Goal: Information Seeking & Learning: Learn about a topic

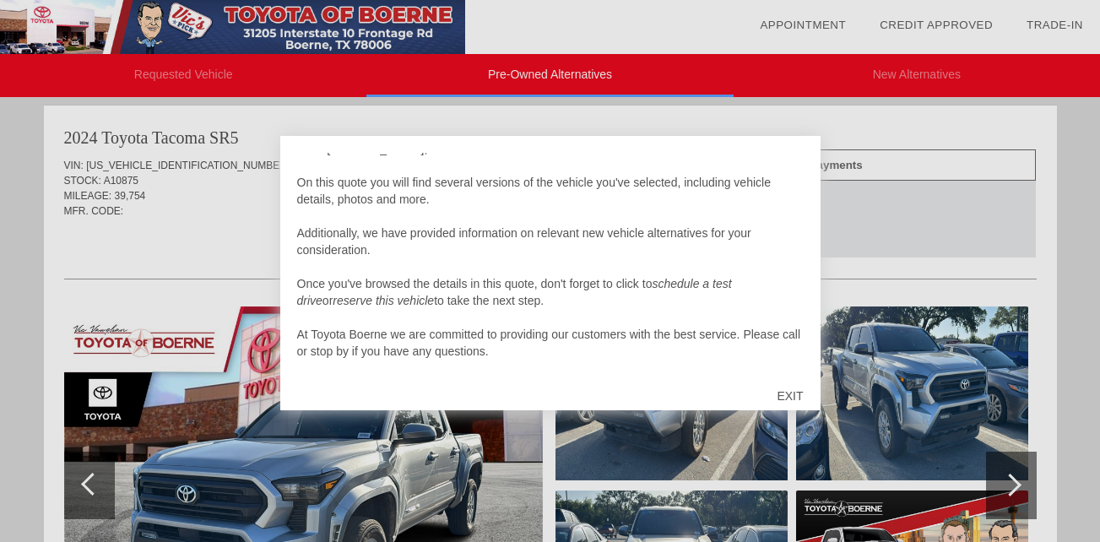
scroll to position [17, 0]
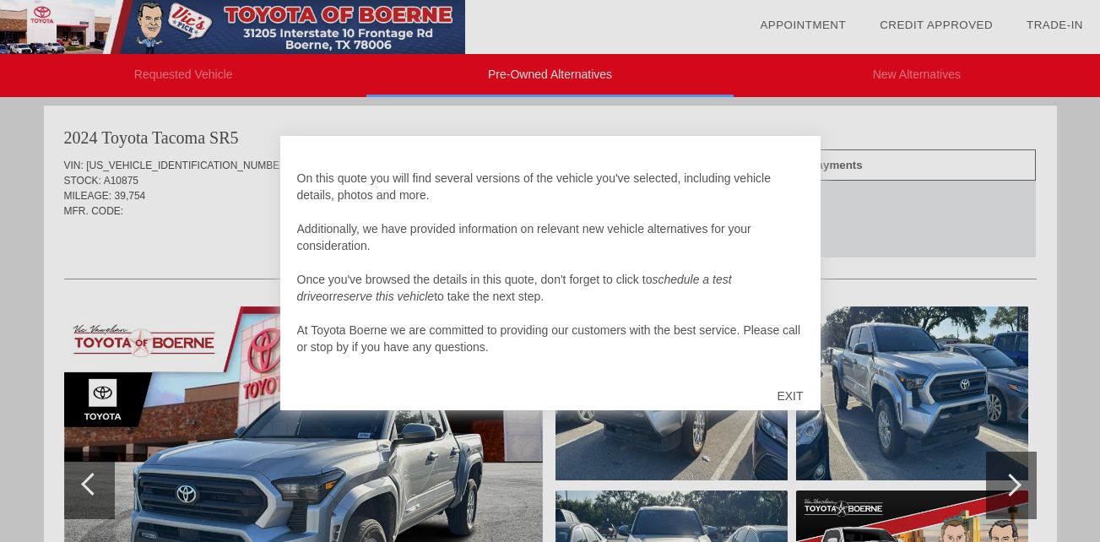
click at [819, 102] on div at bounding box center [550, 271] width 1100 height 542
click at [828, 127] on div at bounding box center [550, 271] width 1100 height 542
click at [387, 471] on div at bounding box center [550, 271] width 1100 height 542
click at [911, 396] on div at bounding box center [550, 271] width 1100 height 542
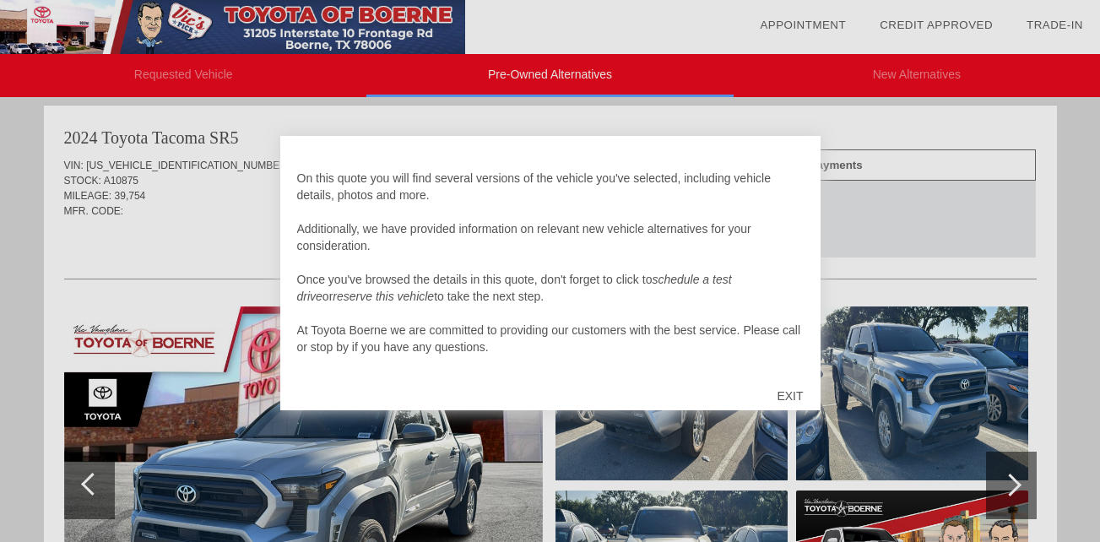
click at [1004, 484] on div at bounding box center [550, 271] width 1100 height 542
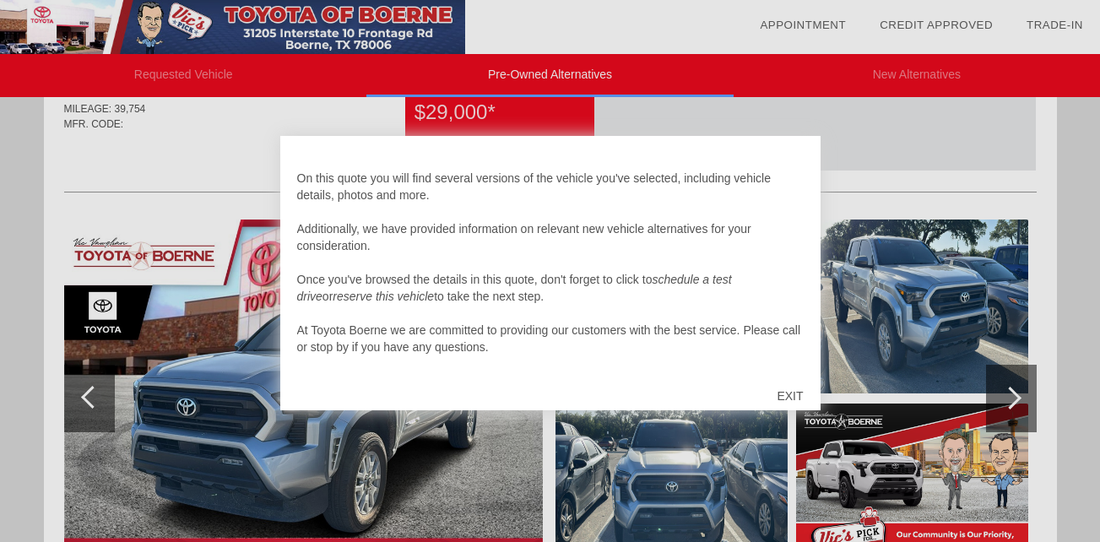
scroll to position [795, 0]
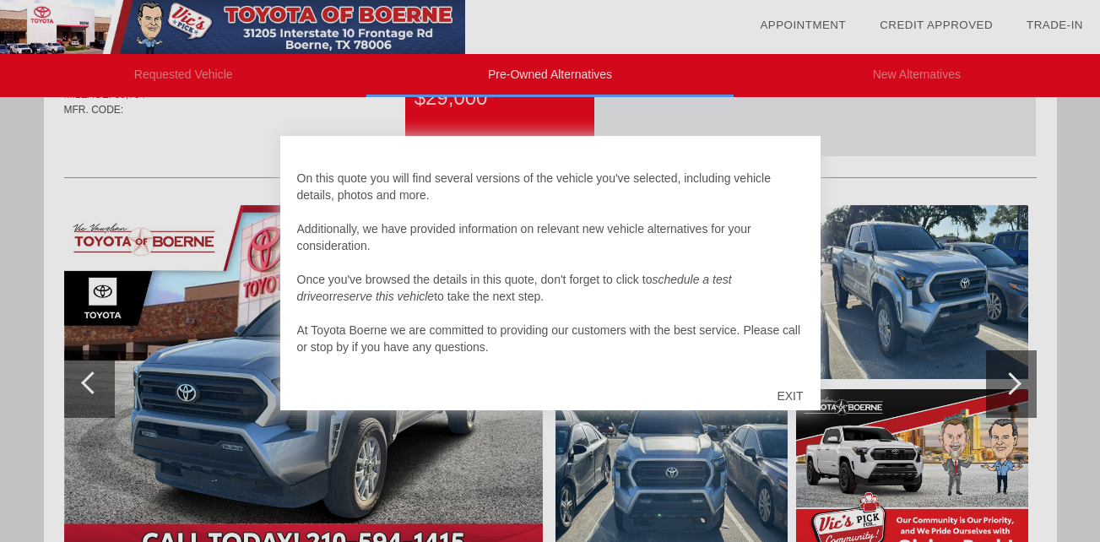
click at [788, 398] on div "EXIT" at bounding box center [790, 396] width 60 height 51
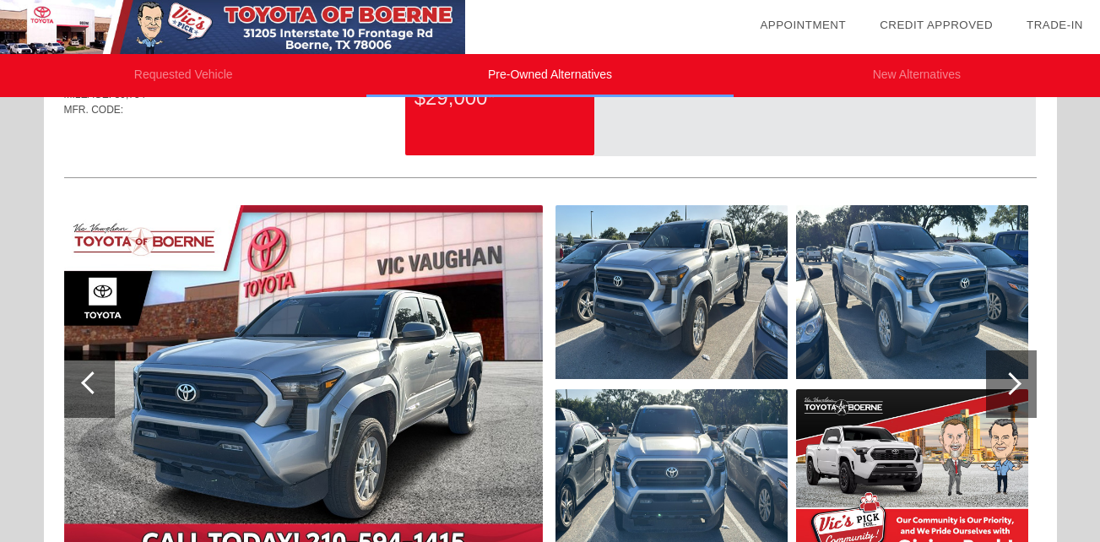
click at [1022, 375] on div at bounding box center [1011, 384] width 51 height 68
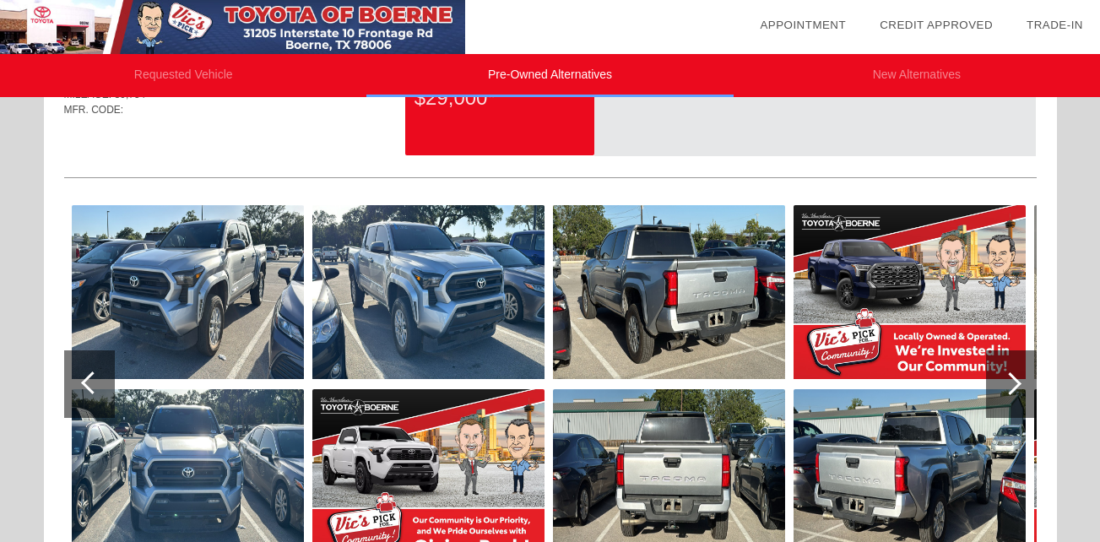
click at [1022, 375] on div at bounding box center [1011, 384] width 51 height 68
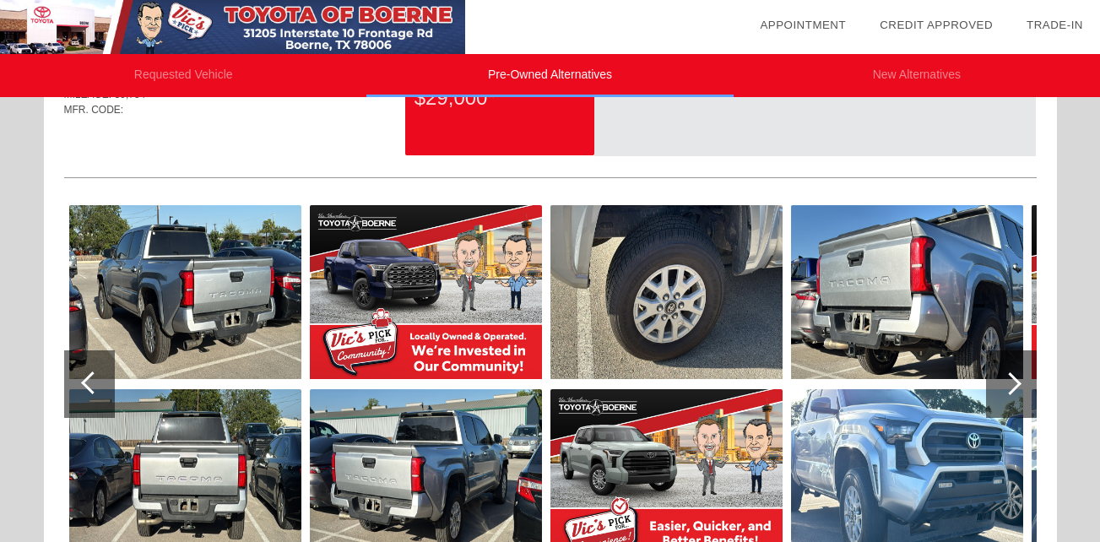
click at [1022, 375] on div at bounding box center [1011, 384] width 51 height 68
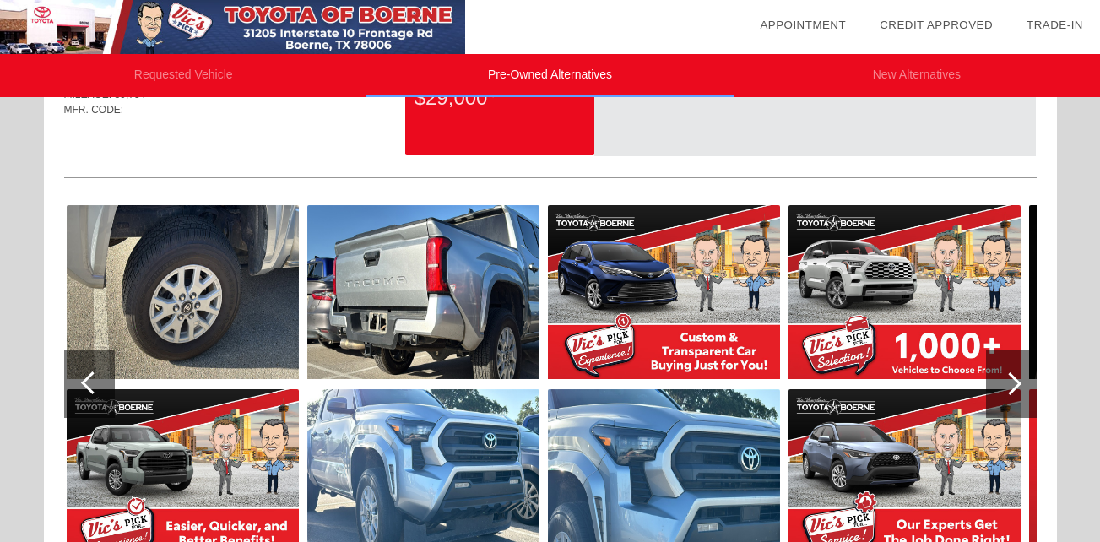
click at [1022, 375] on div at bounding box center [1011, 384] width 51 height 68
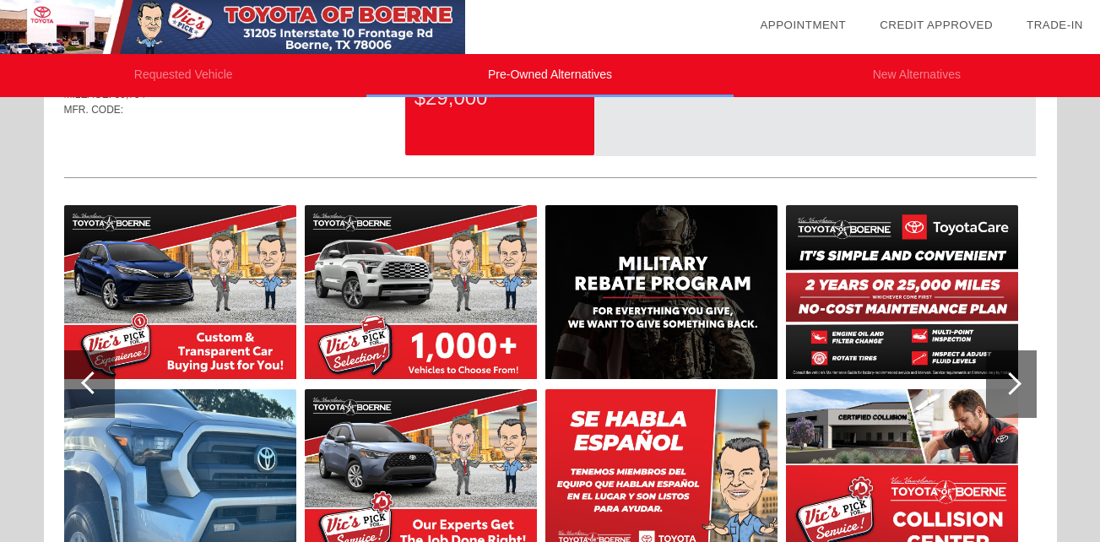
click at [1022, 375] on div at bounding box center [1011, 384] width 51 height 68
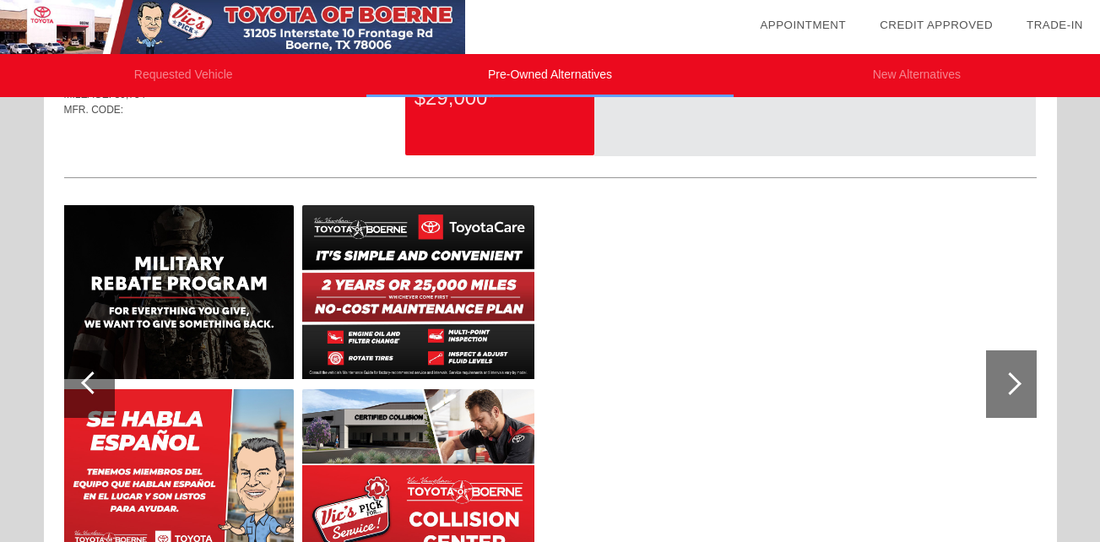
click at [1001, 392] on div at bounding box center [1011, 384] width 51 height 68
click at [1009, 382] on div at bounding box center [1010, 383] width 23 height 23
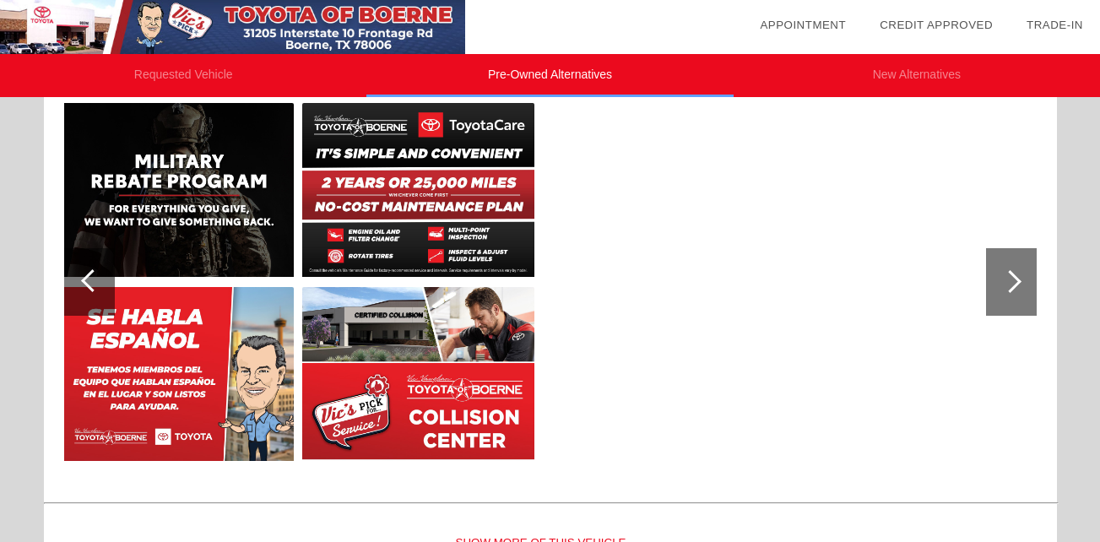
scroll to position [930, 0]
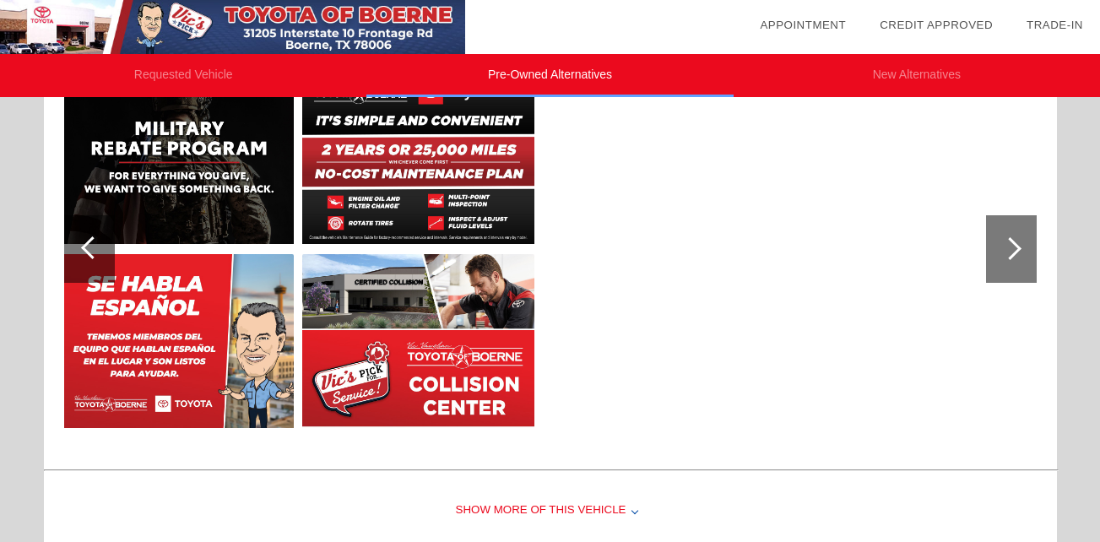
click at [988, 255] on div at bounding box center [1011, 249] width 51 height 68
click at [90, 247] on div at bounding box center [92, 247] width 23 height 23
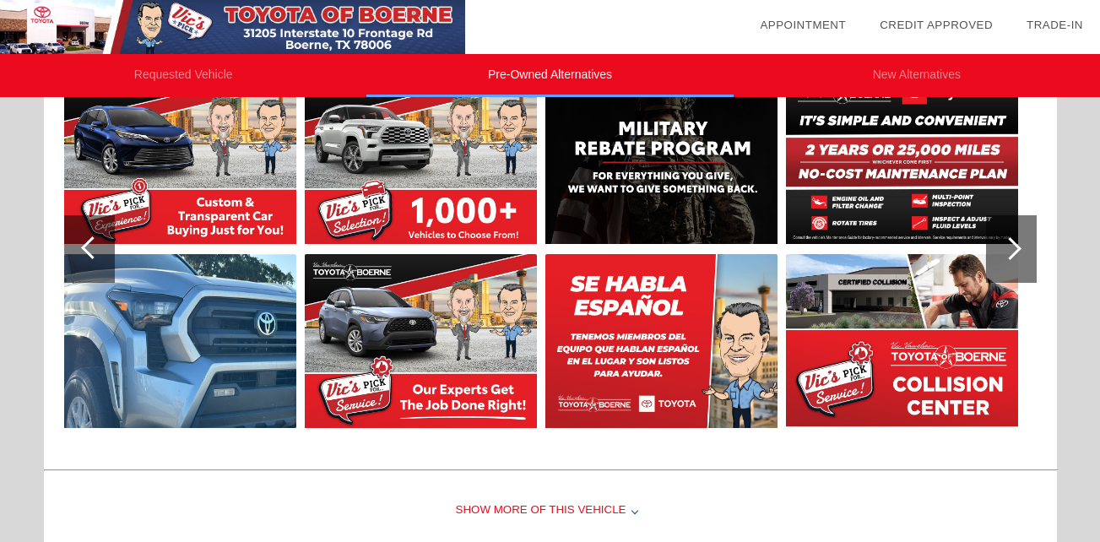
click at [93, 246] on div at bounding box center [92, 247] width 23 height 23
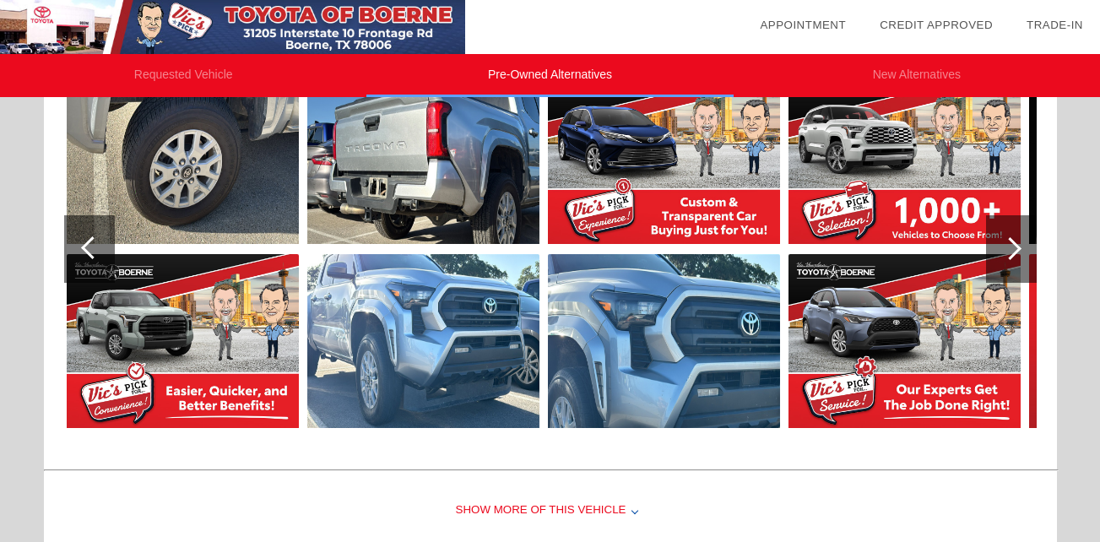
click at [93, 246] on div at bounding box center [92, 247] width 23 height 23
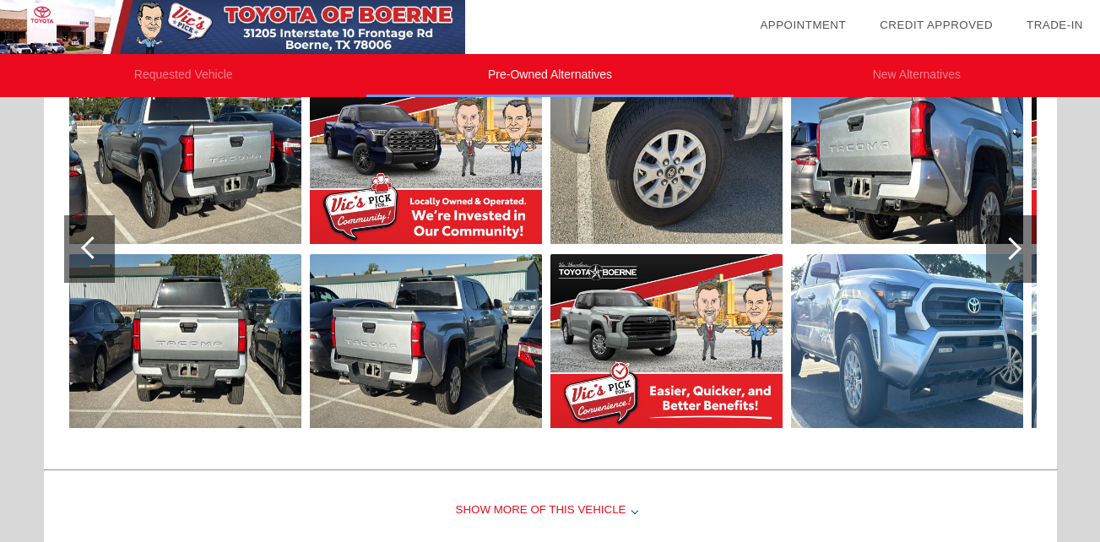
click at [93, 246] on div at bounding box center [92, 247] width 23 height 23
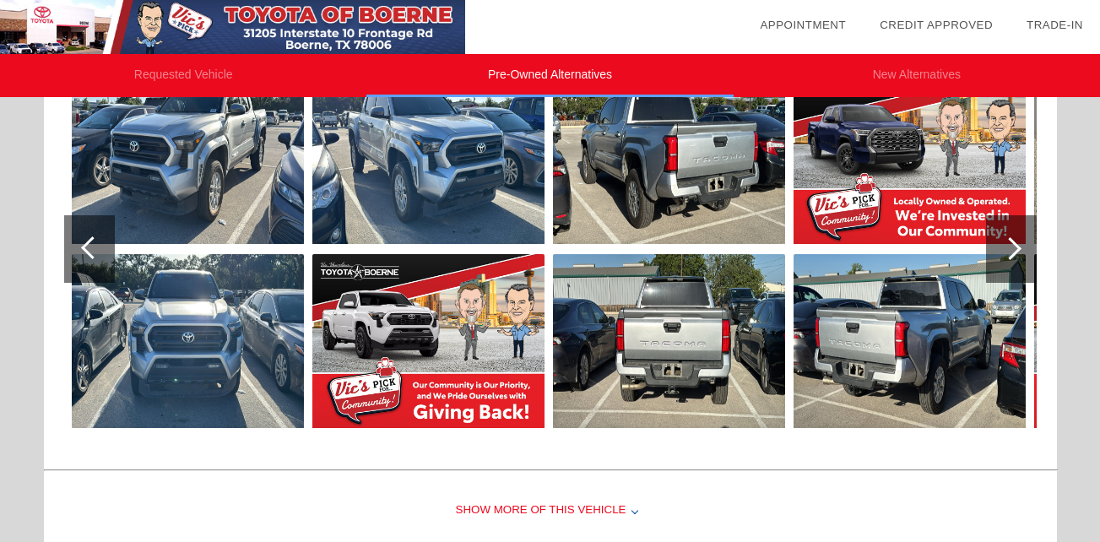
click at [93, 246] on div at bounding box center [92, 247] width 23 height 23
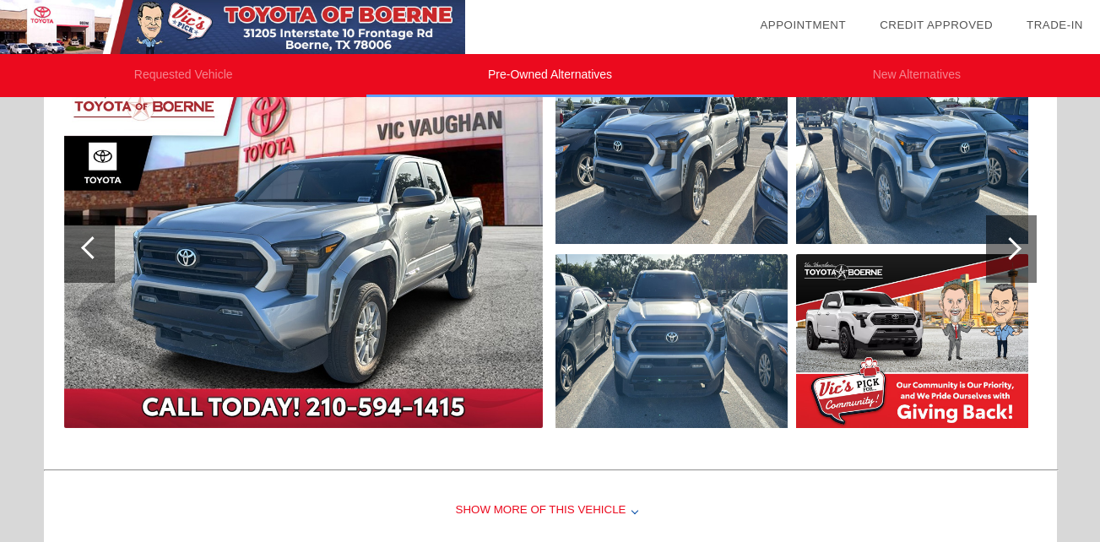
click at [93, 246] on div at bounding box center [92, 247] width 23 height 23
click at [1006, 255] on div at bounding box center [1010, 248] width 23 height 23
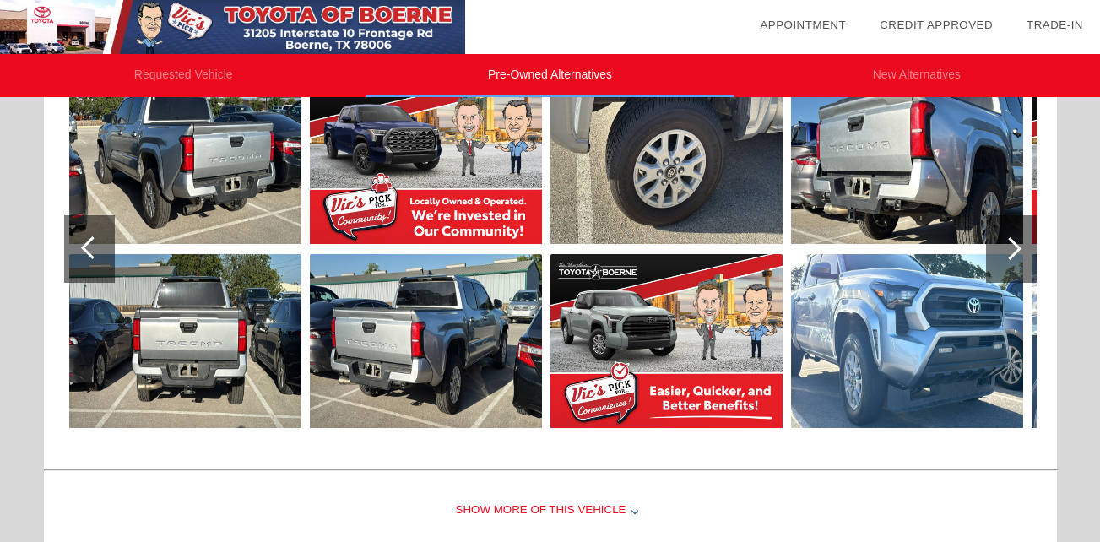
click at [1006, 255] on div at bounding box center [1010, 248] width 23 height 23
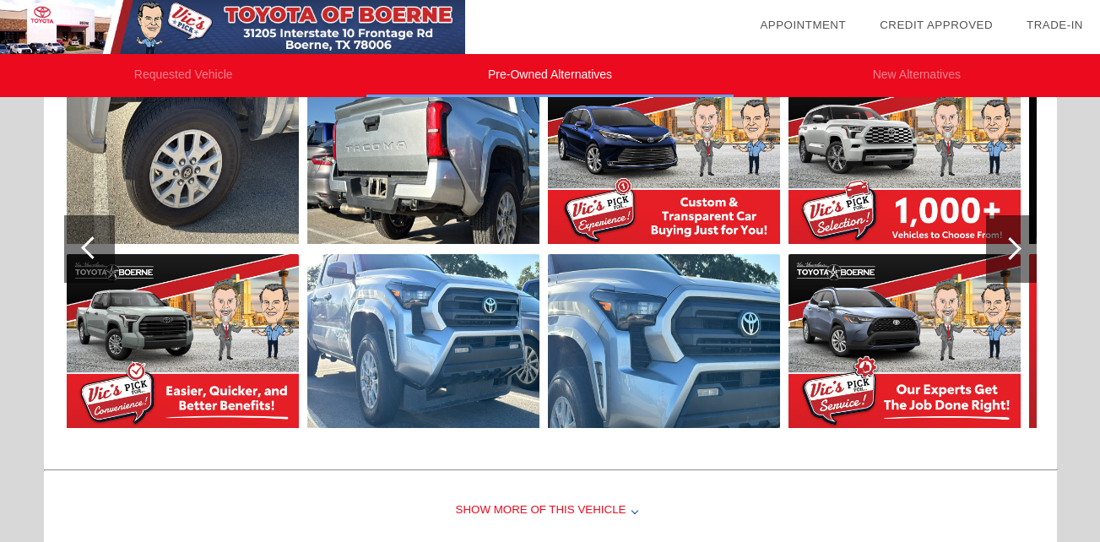
click at [1006, 255] on div at bounding box center [1010, 248] width 23 height 23
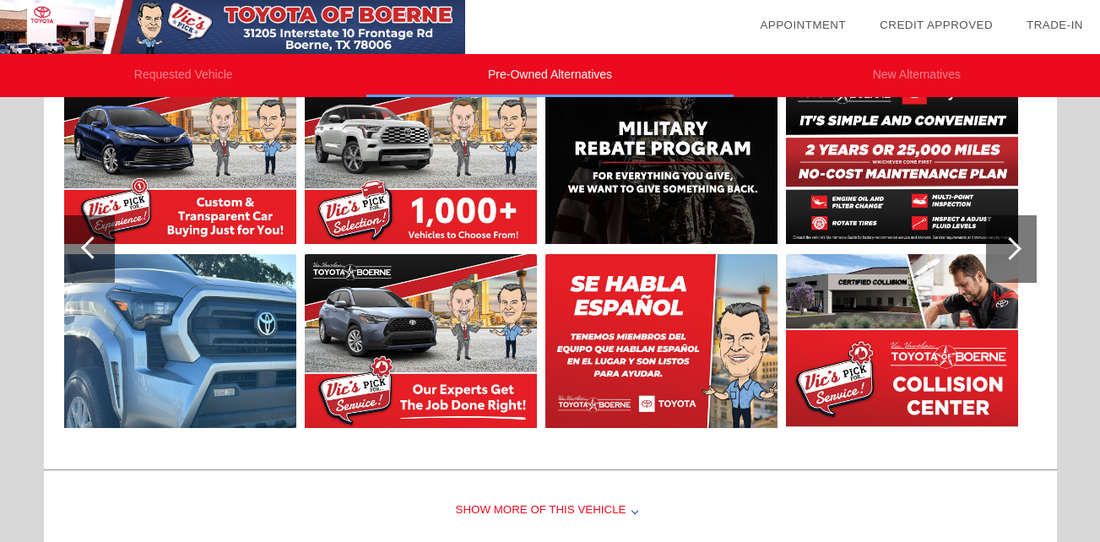
click at [1006, 255] on div at bounding box center [1010, 248] width 23 height 23
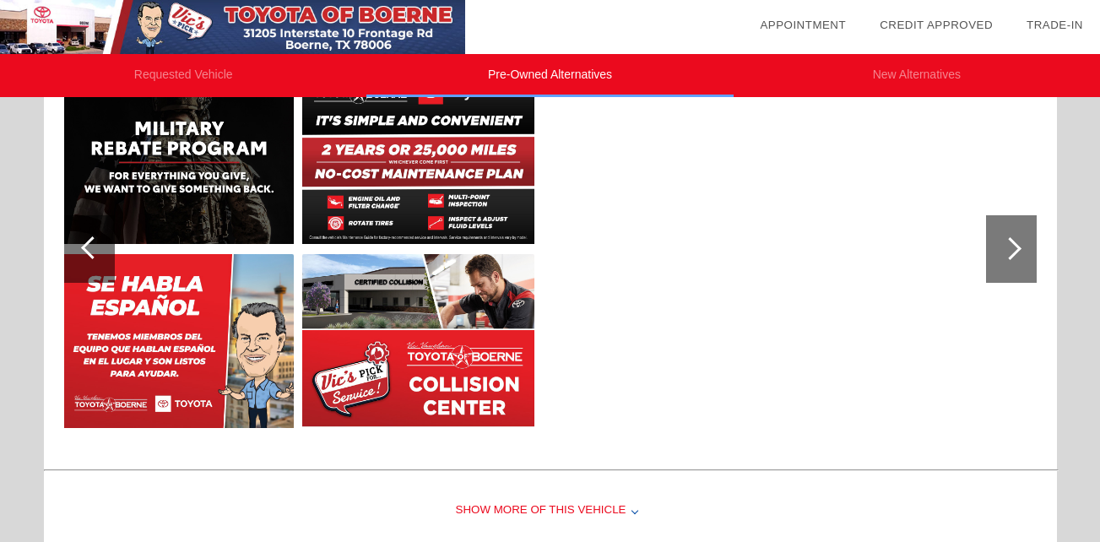
click at [1006, 255] on div at bounding box center [1010, 248] width 23 height 23
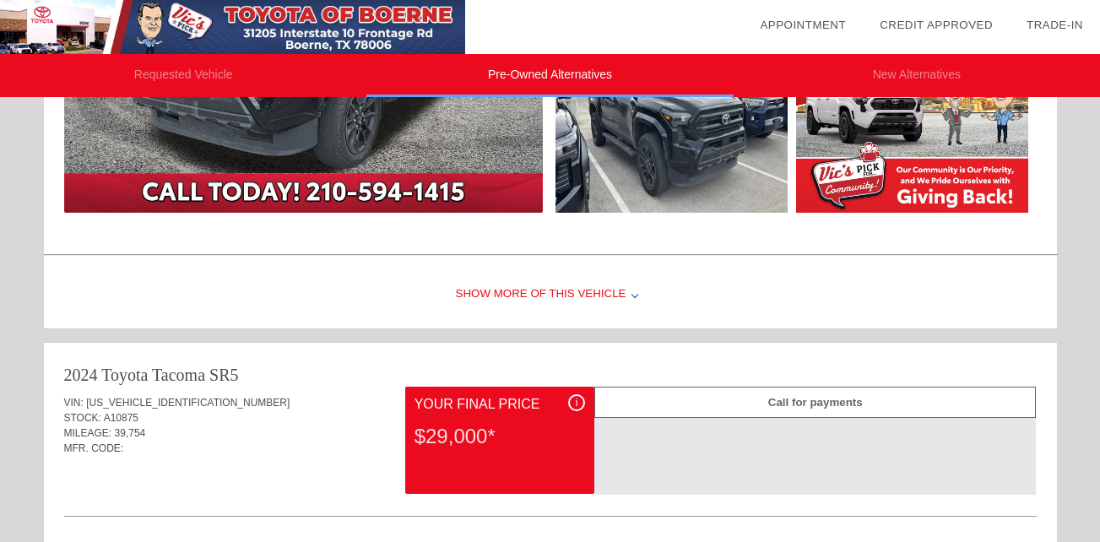
scroll to position [0, 0]
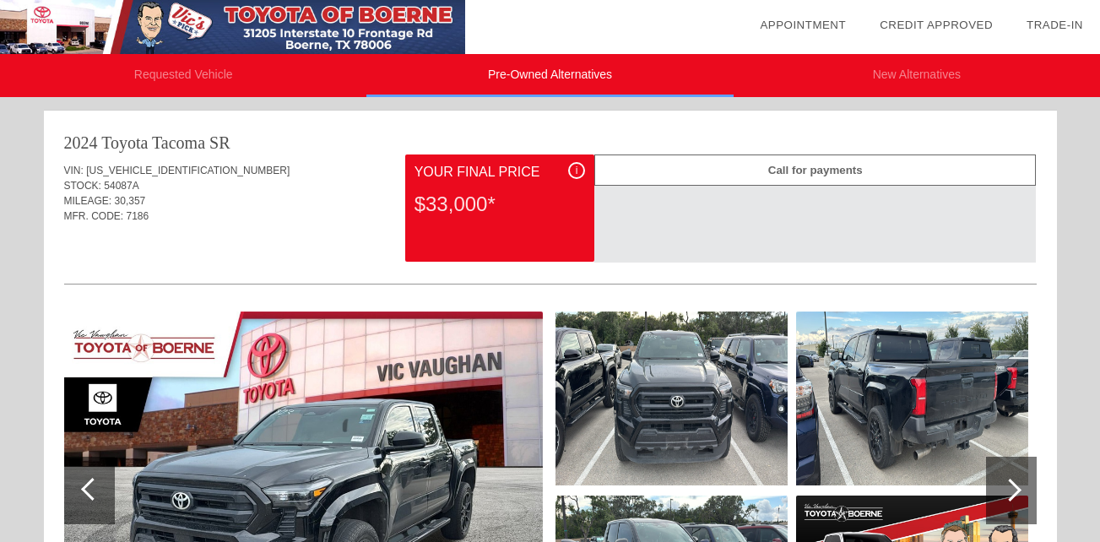
click at [579, 165] on div "i" at bounding box center [576, 170] width 17 height 17
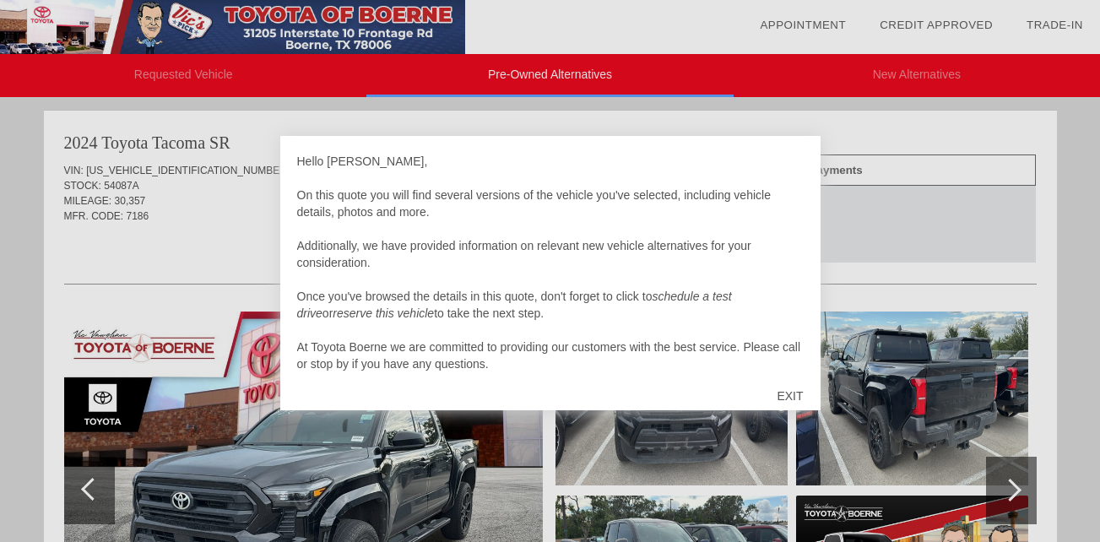
click at [782, 388] on div "EXIT" at bounding box center [790, 396] width 60 height 51
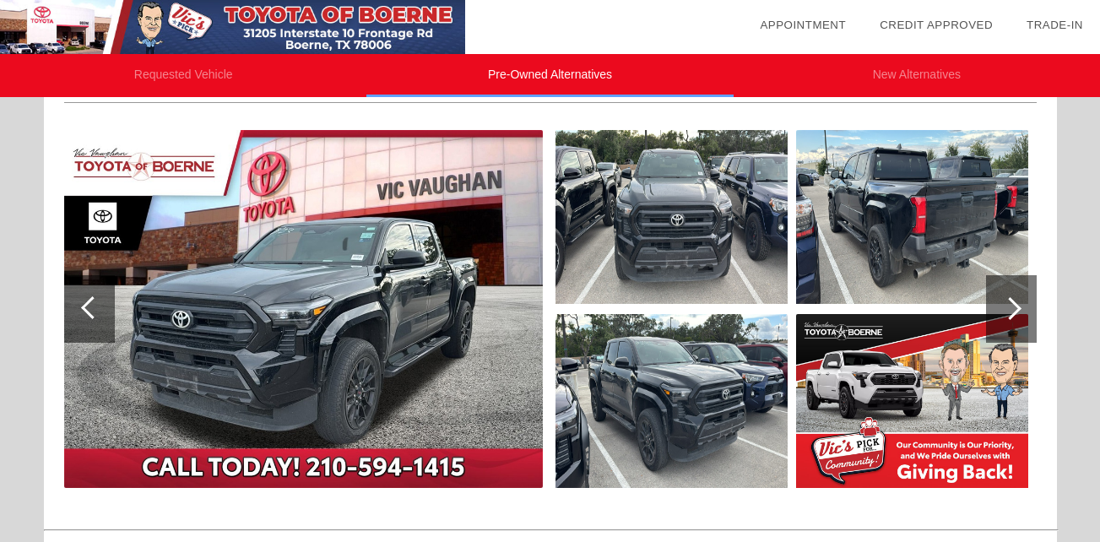
scroll to position [203, 0]
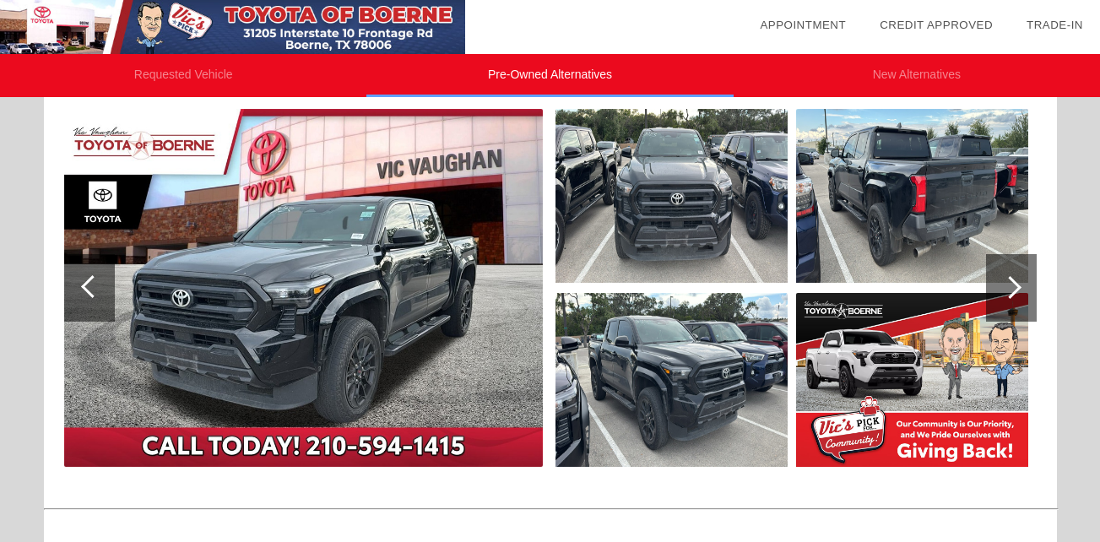
click at [84, 294] on div at bounding box center [89, 288] width 51 height 68
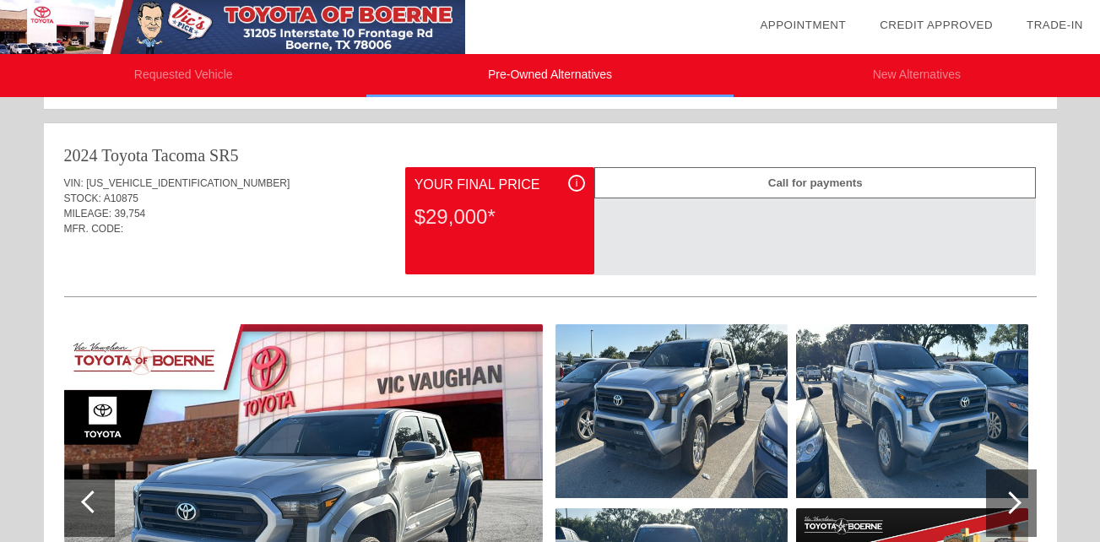
click at [433, 450] on img at bounding box center [303, 503] width 479 height 358
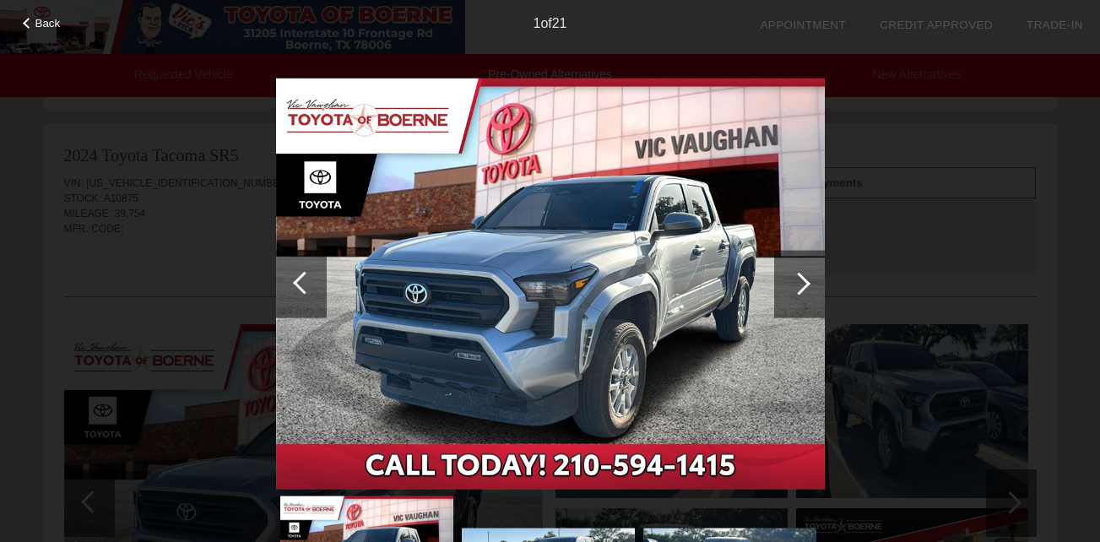
click at [799, 295] on div at bounding box center [799, 284] width 51 height 68
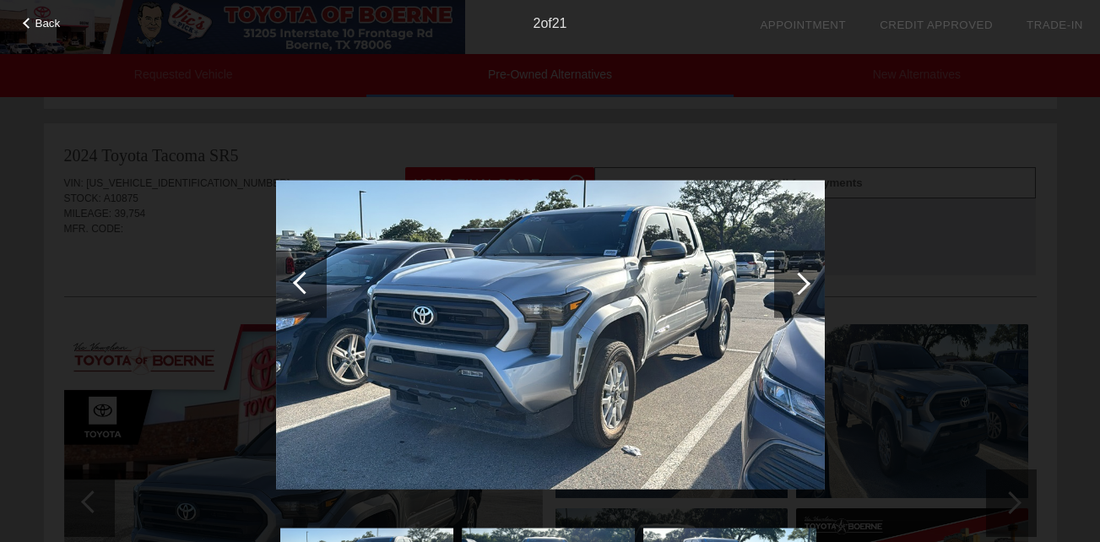
click at [799, 295] on div at bounding box center [799, 284] width 51 height 68
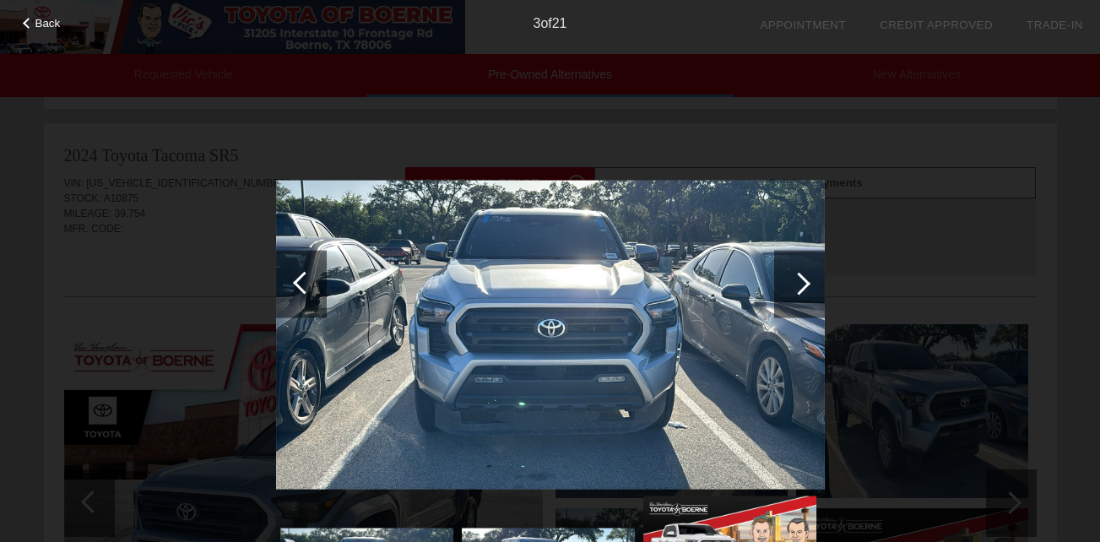
click at [799, 295] on div at bounding box center [799, 284] width 51 height 68
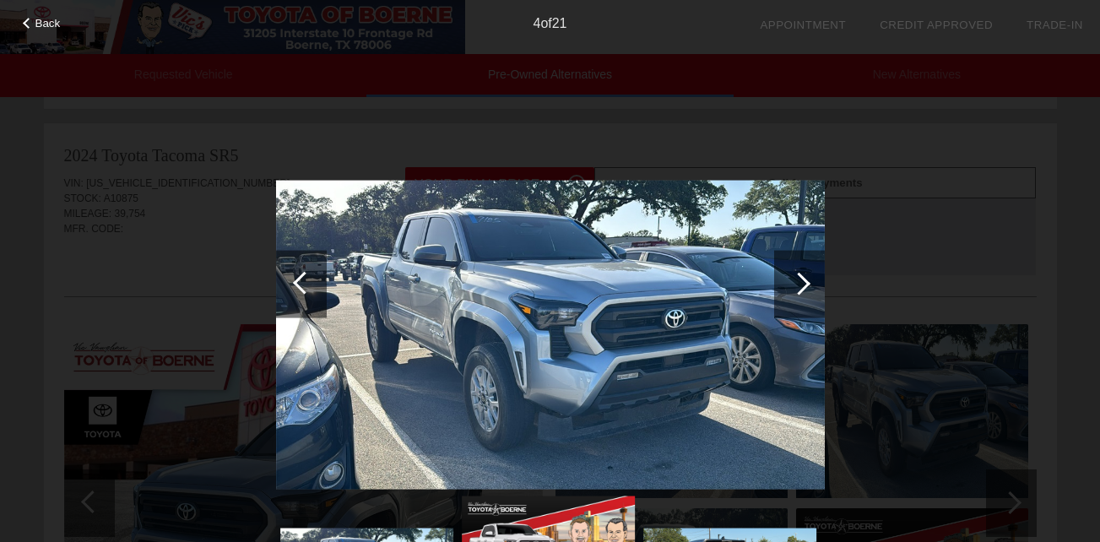
click at [799, 295] on div at bounding box center [799, 284] width 51 height 68
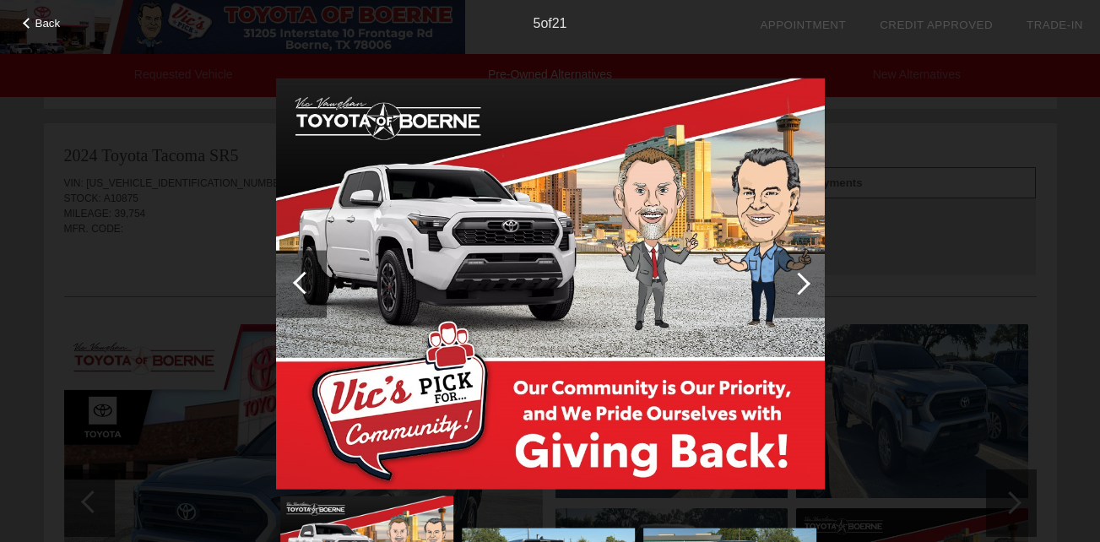
click at [799, 295] on div at bounding box center [799, 284] width 51 height 68
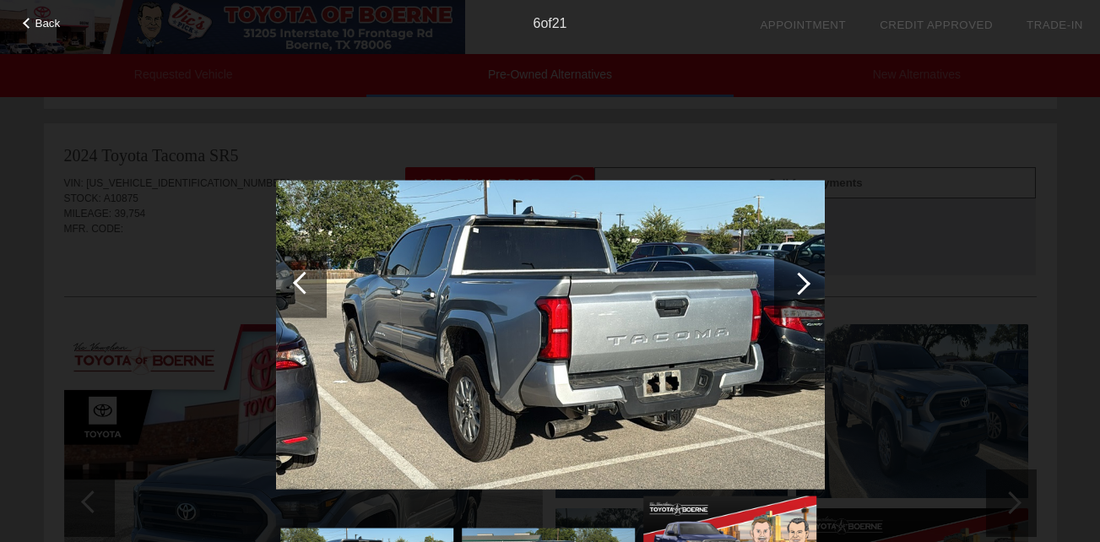
click at [799, 295] on div at bounding box center [799, 284] width 51 height 68
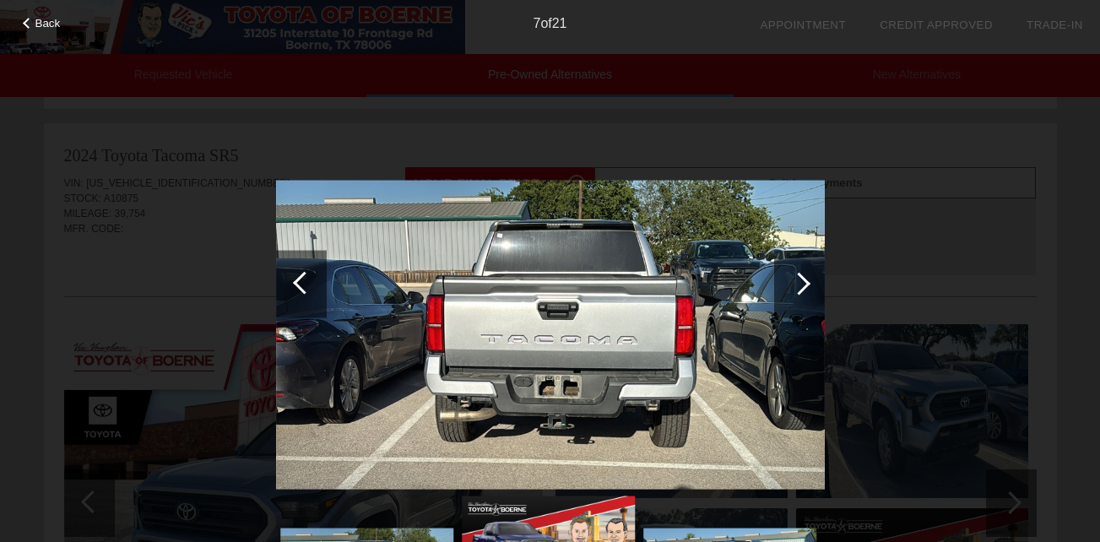
click at [799, 295] on div at bounding box center [799, 284] width 51 height 68
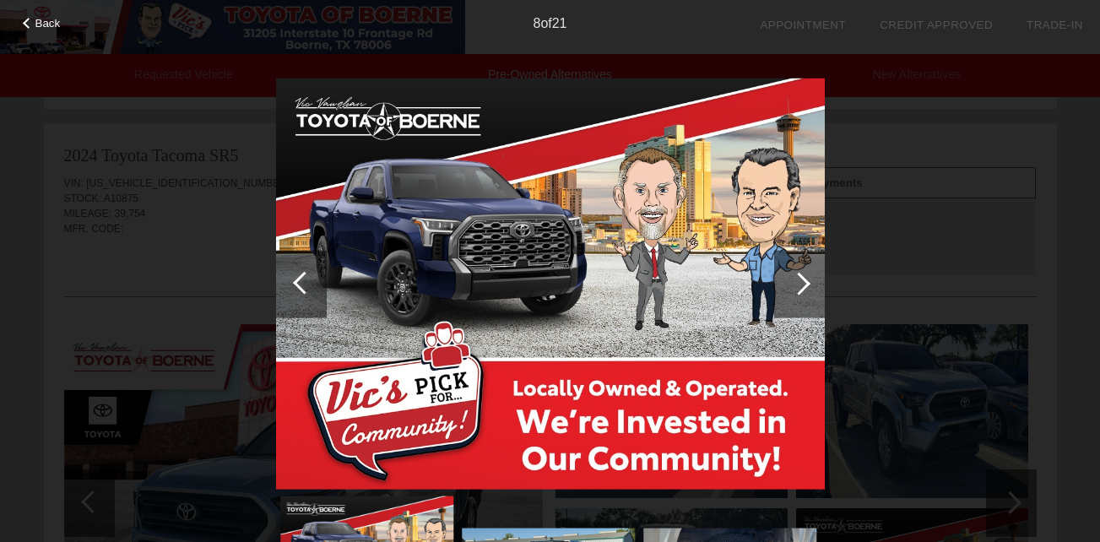
click at [799, 295] on div at bounding box center [799, 284] width 51 height 68
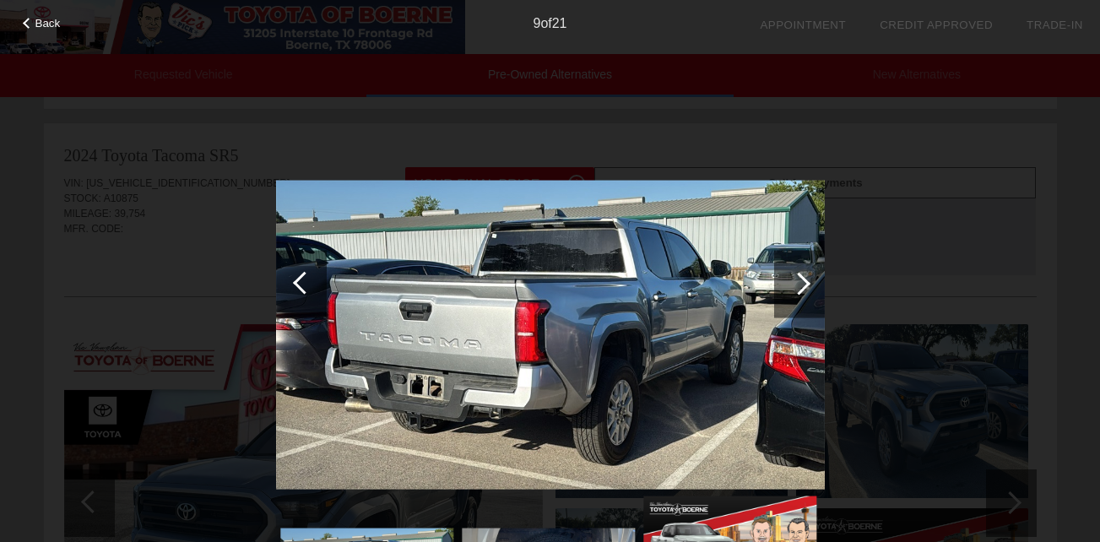
click at [799, 295] on div at bounding box center [799, 284] width 51 height 68
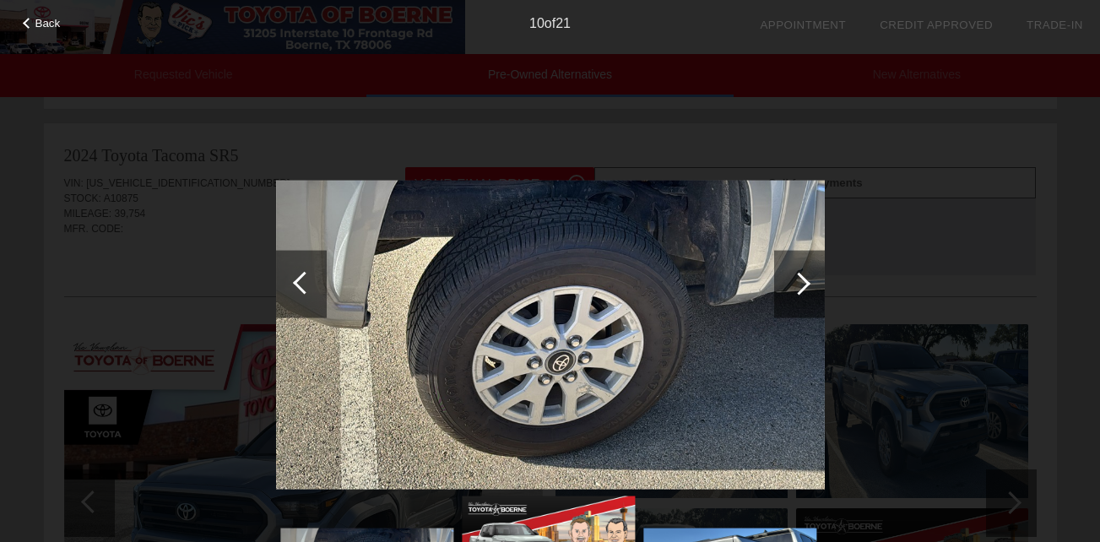
click at [799, 295] on div at bounding box center [799, 284] width 51 height 68
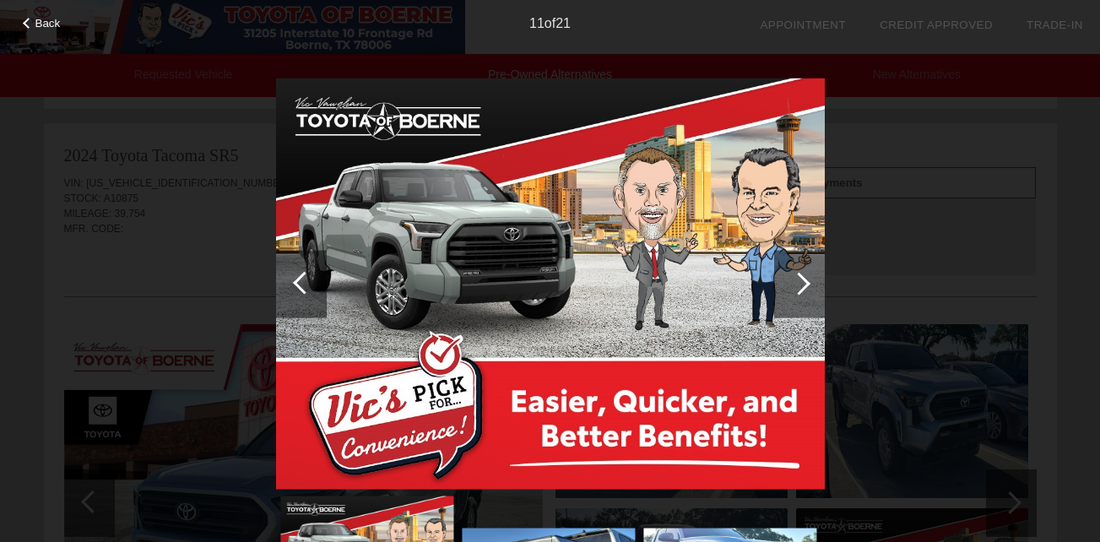
click at [799, 295] on div at bounding box center [799, 284] width 51 height 68
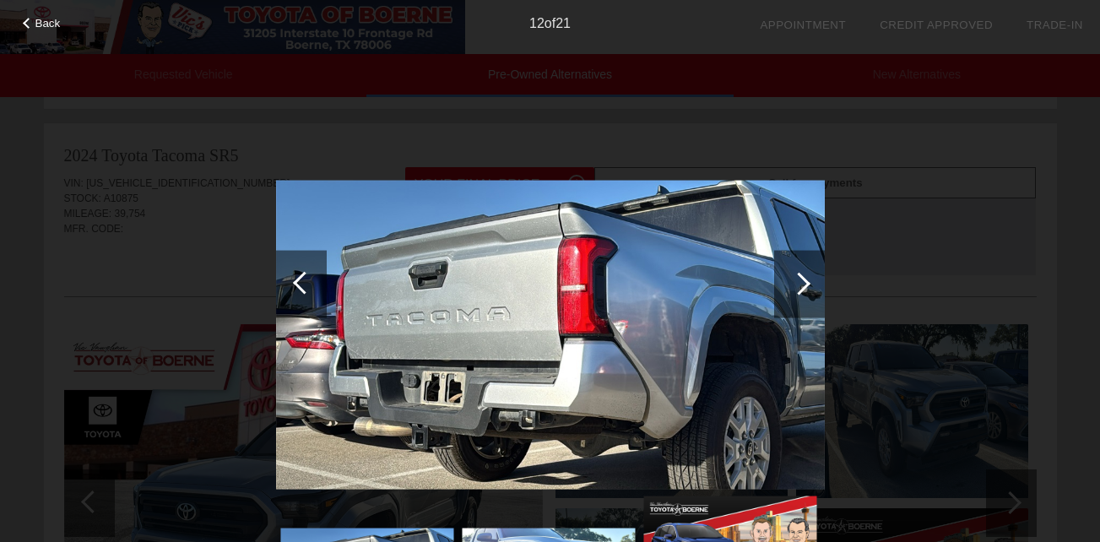
click at [799, 295] on div at bounding box center [799, 284] width 51 height 68
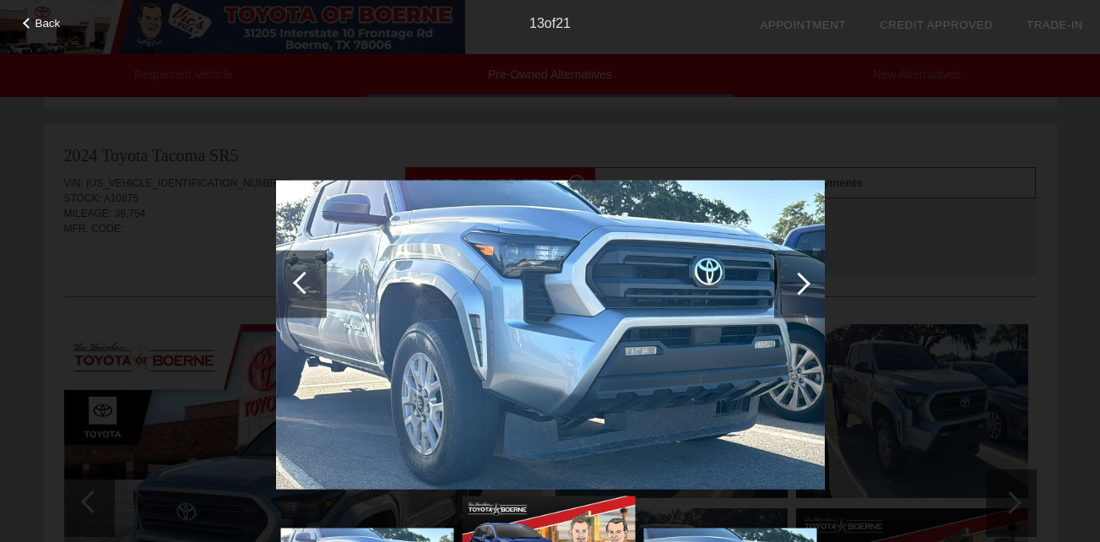
click at [799, 295] on div at bounding box center [799, 284] width 51 height 68
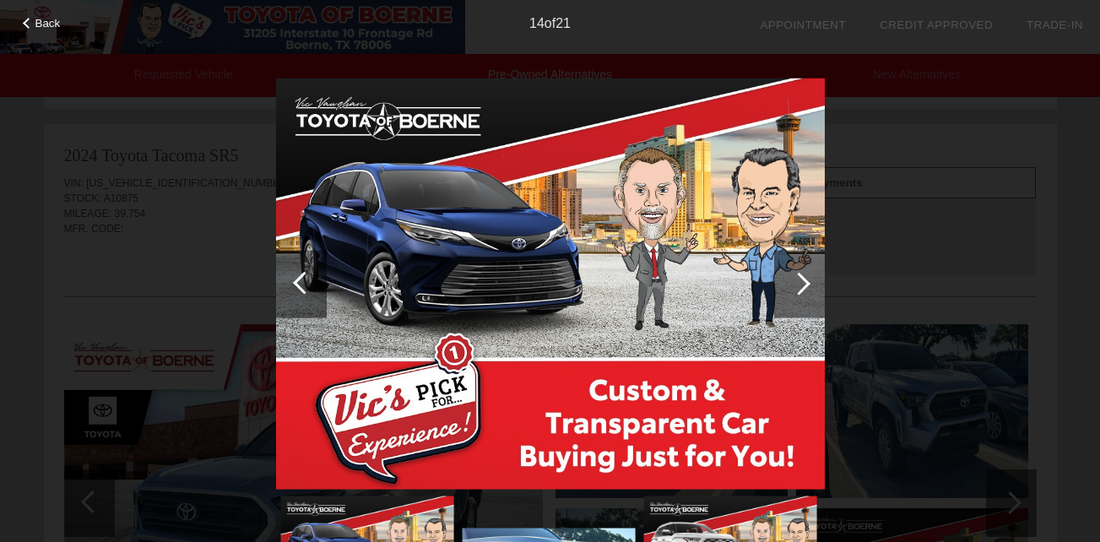
click at [799, 295] on div at bounding box center [799, 284] width 51 height 68
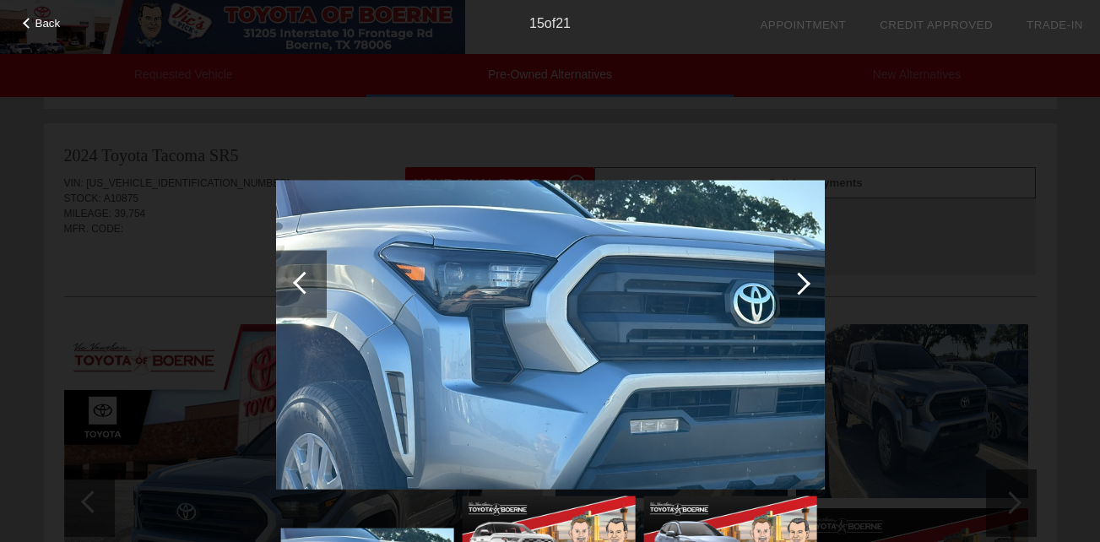
click at [799, 295] on div at bounding box center [799, 284] width 51 height 68
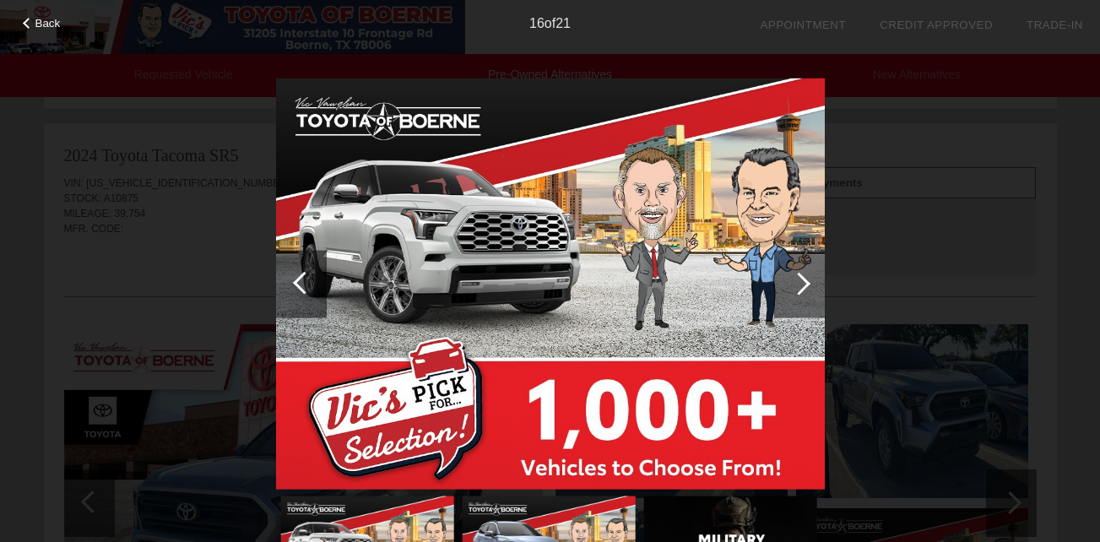
click at [799, 295] on div at bounding box center [799, 284] width 51 height 68
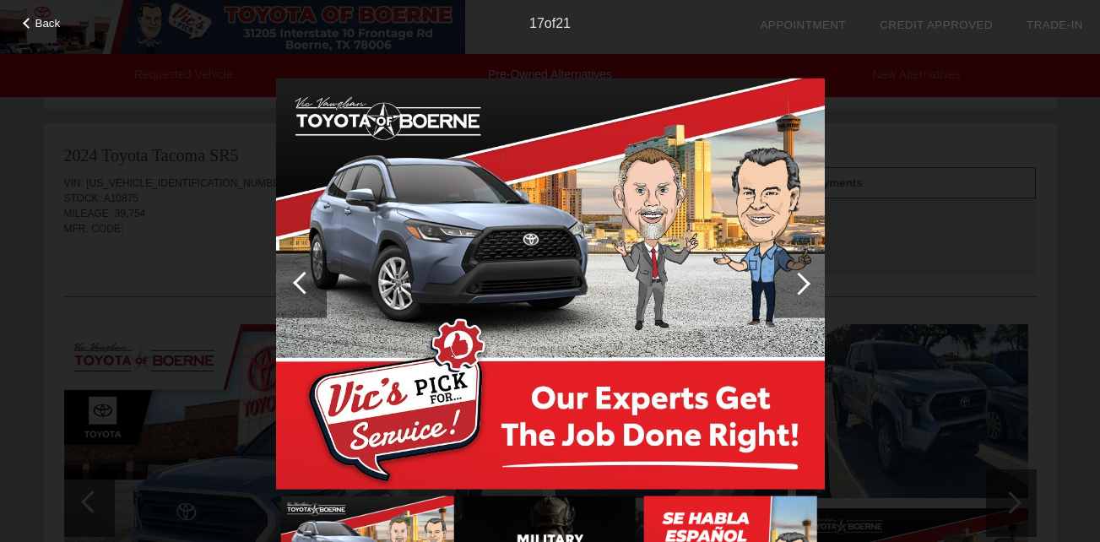
click at [799, 295] on div at bounding box center [799, 284] width 51 height 68
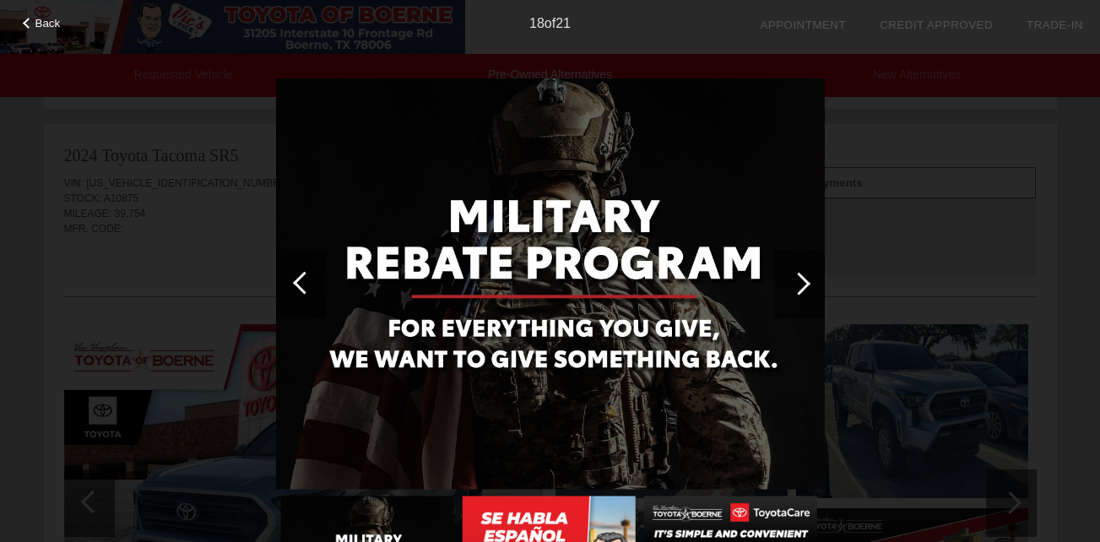
click at [807, 274] on div at bounding box center [799, 284] width 51 height 68
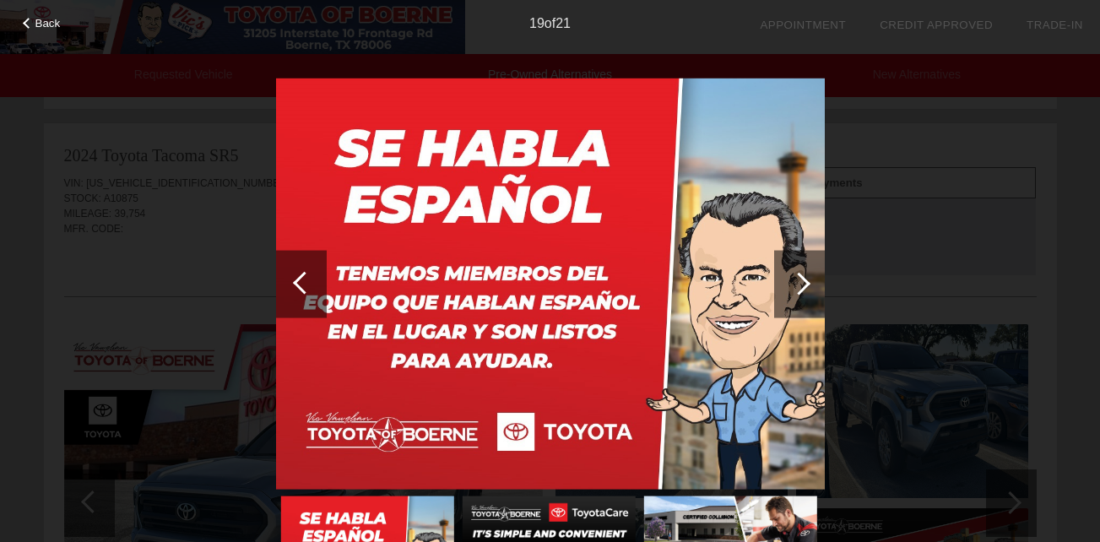
click at [807, 274] on div at bounding box center [799, 284] width 51 height 68
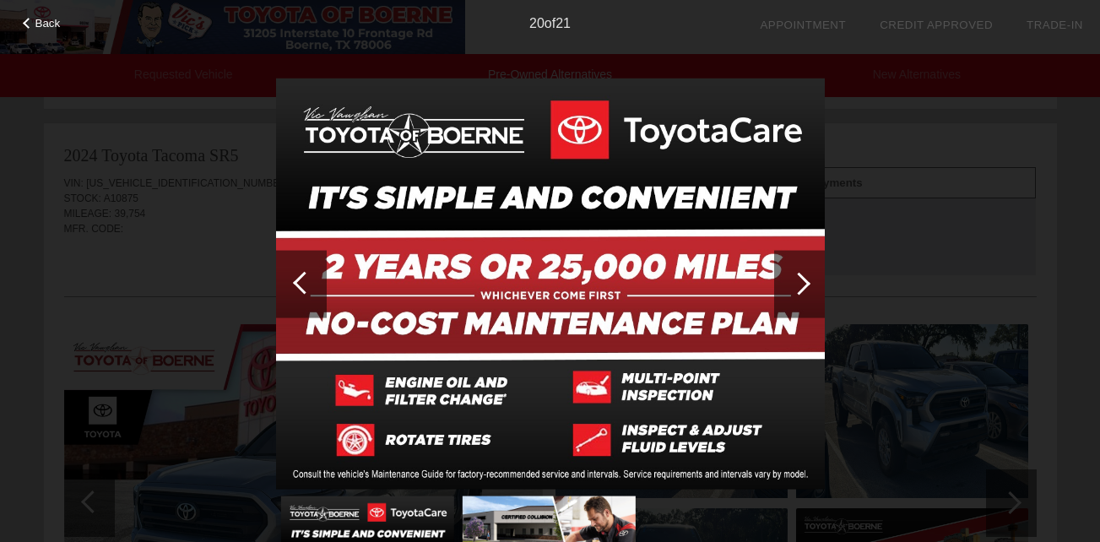
click at [807, 274] on div at bounding box center [799, 284] width 51 height 68
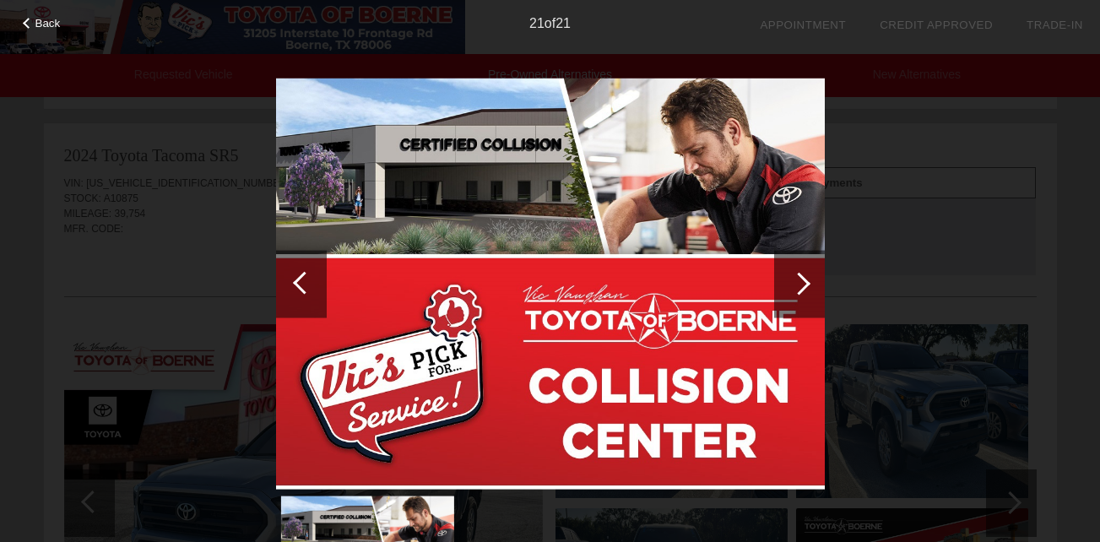
click at [807, 274] on div at bounding box center [799, 284] width 51 height 68
click at [804, 281] on div at bounding box center [799, 283] width 23 height 23
click at [803, 297] on div at bounding box center [799, 284] width 51 height 68
click at [291, 275] on div at bounding box center [301, 284] width 51 height 68
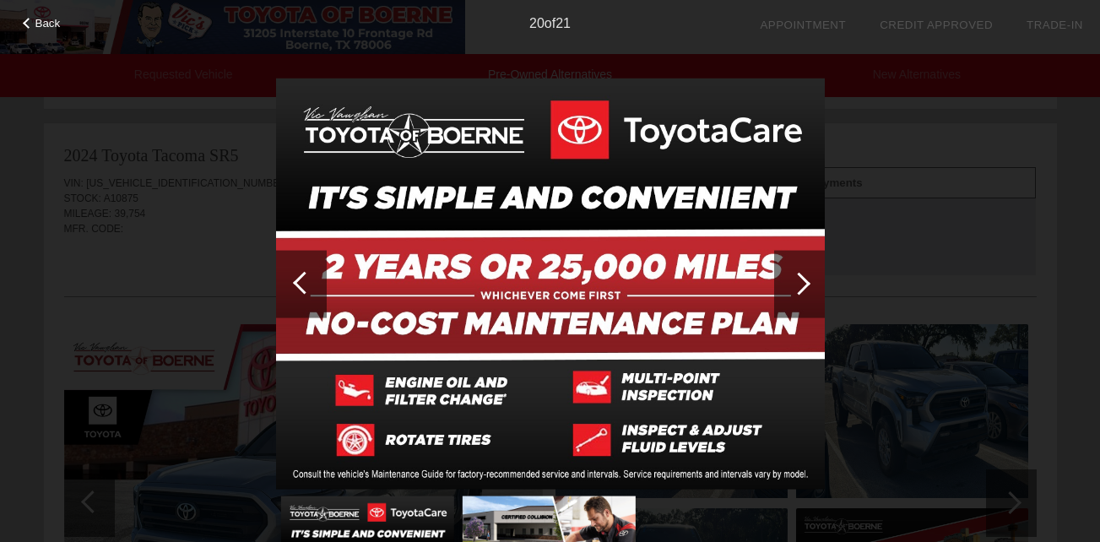
click at [291, 275] on div at bounding box center [301, 284] width 51 height 68
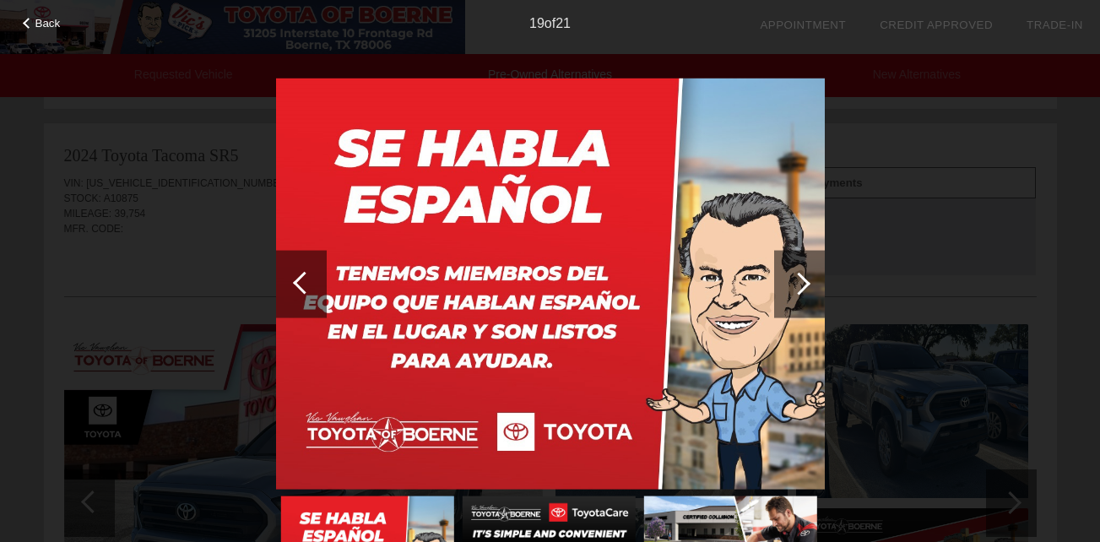
click at [291, 275] on div at bounding box center [301, 284] width 51 height 68
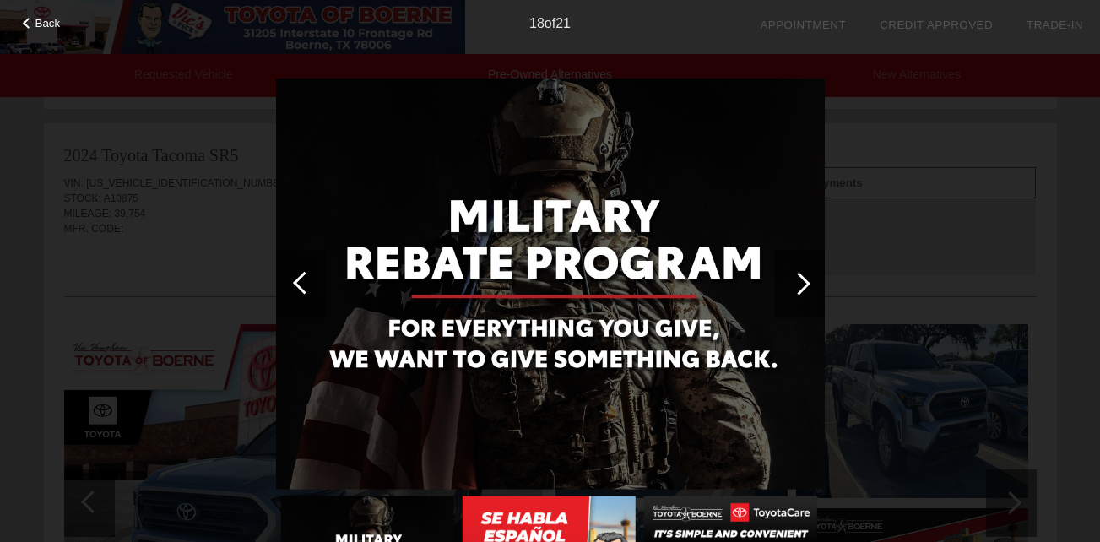
click at [291, 275] on div at bounding box center [301, 284] width 51 height 68
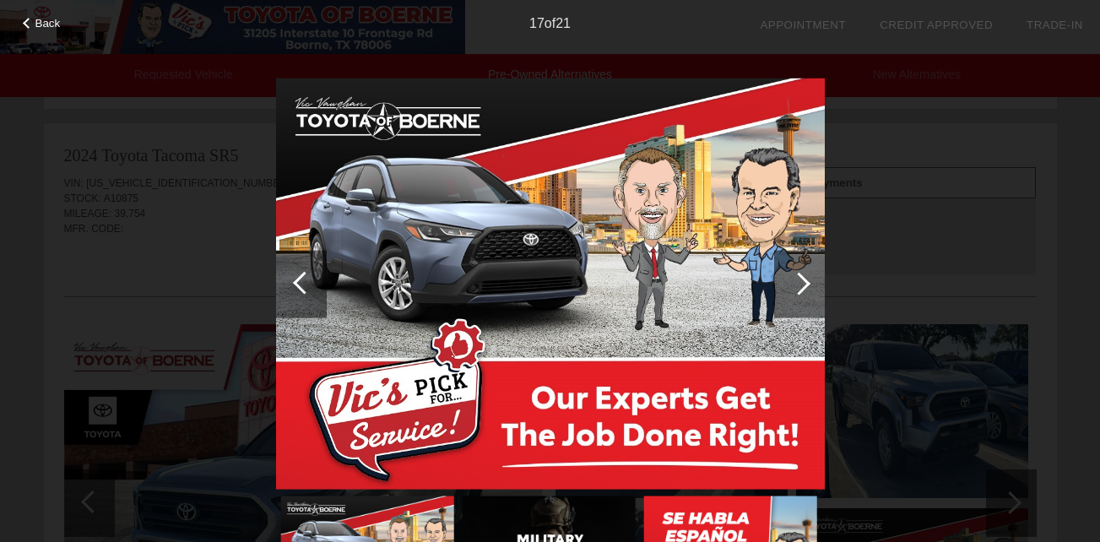
click at [291, 275] on div at bounding box center [301, 284] width 51 height 68
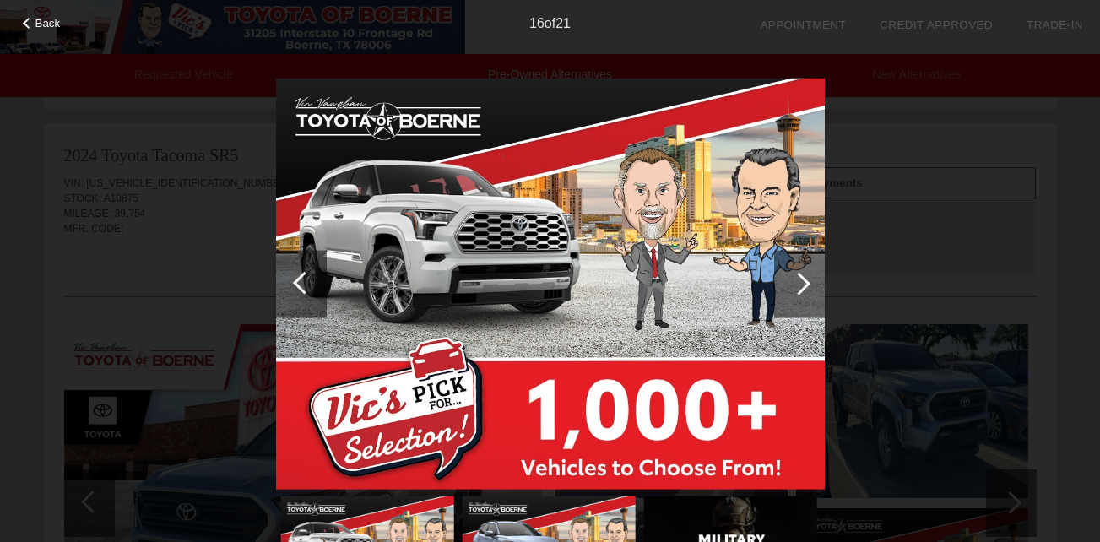
click at [291, 275] on div at bounding box center [301, 284] width 51 height 68
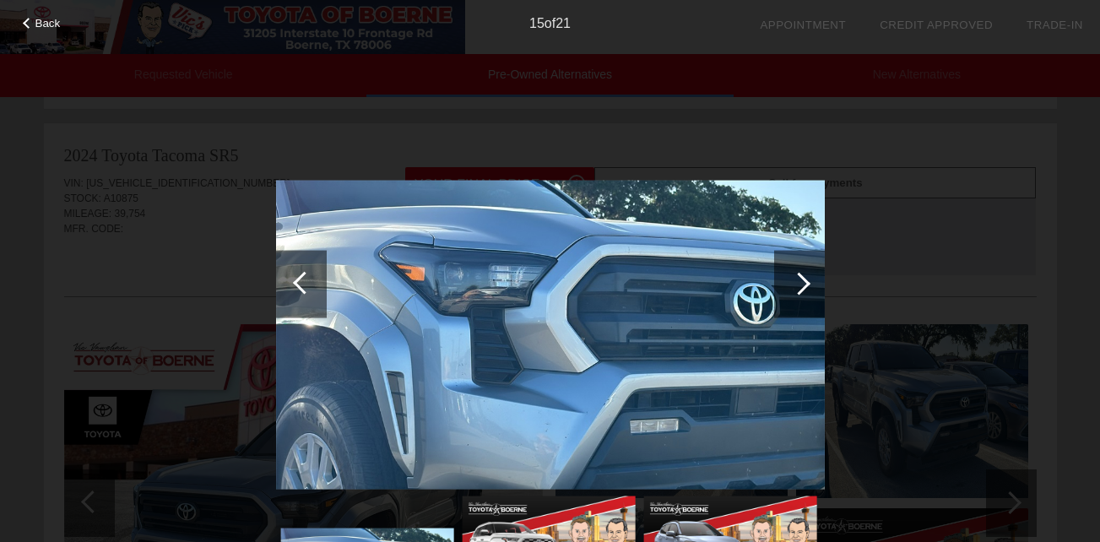
click at [814, 293] on div at bounding box center [799, 284] width 51 height 68
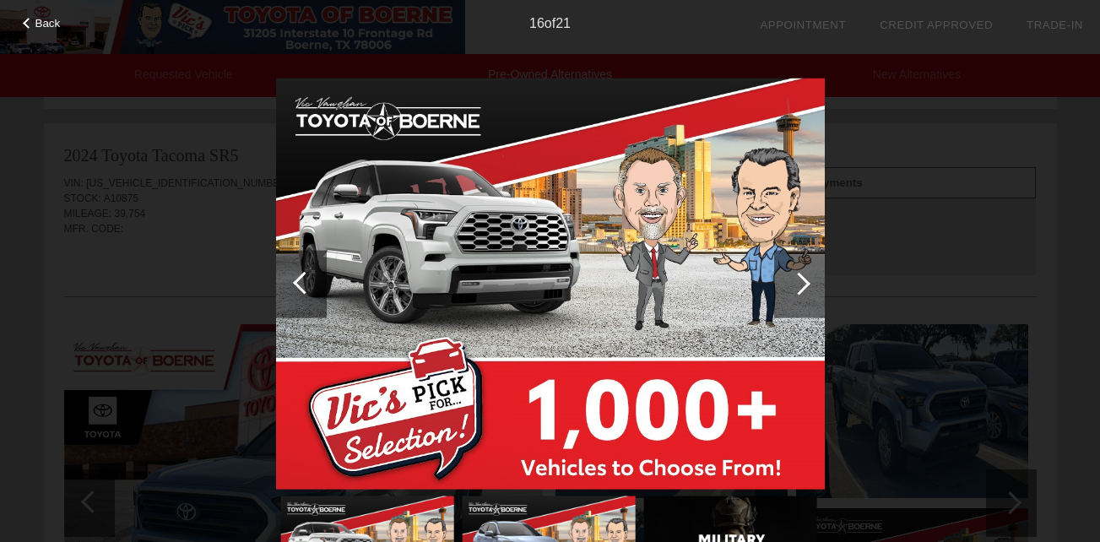
click at [50, 29] on span "Back" at bounding box center [47, 23] width 25 height 13
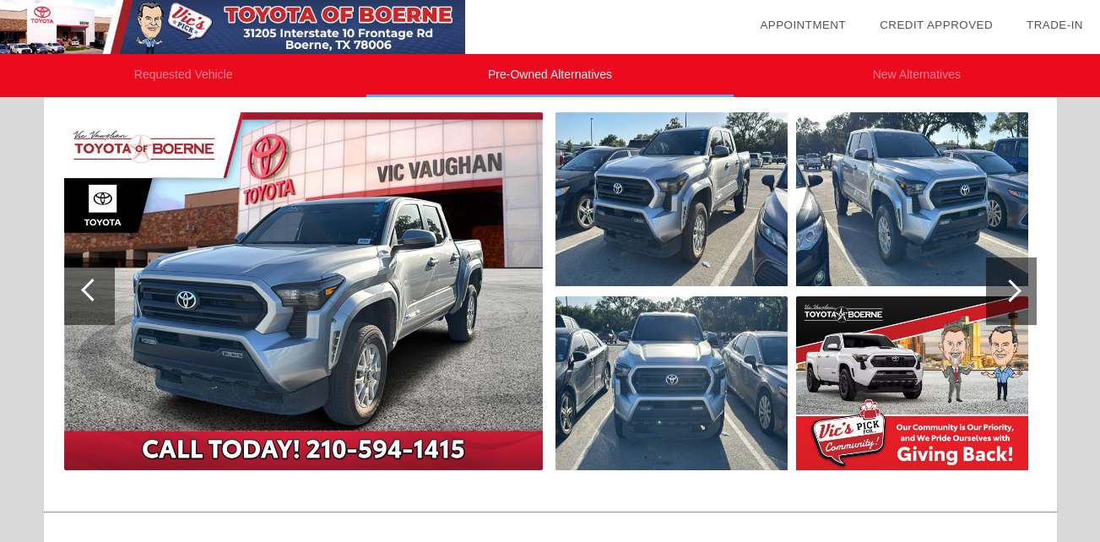
scroll to position [912, 0]
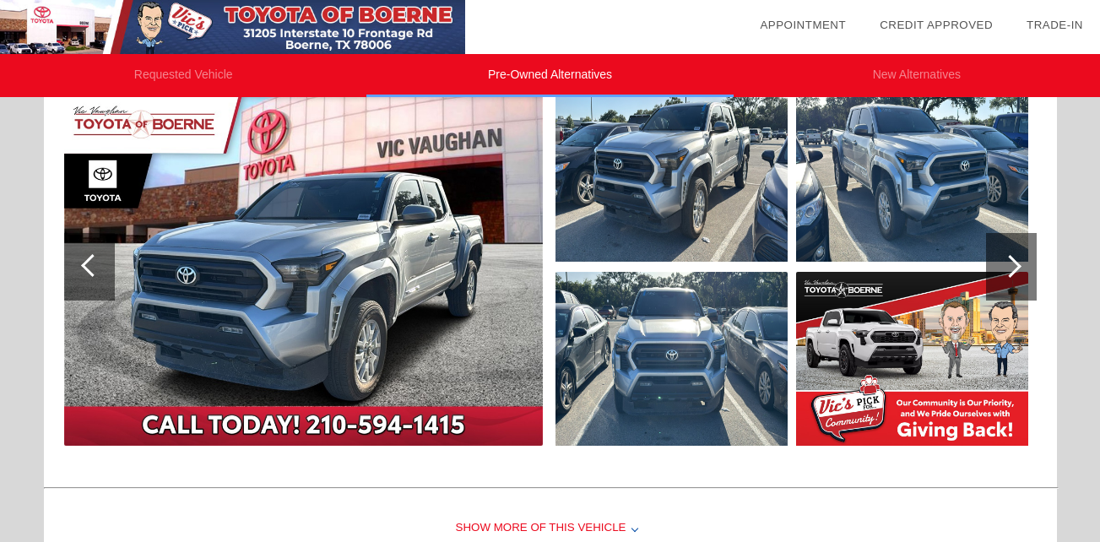
click at [401, 258] on img at bounding box center [303, 267] width 479 height 358
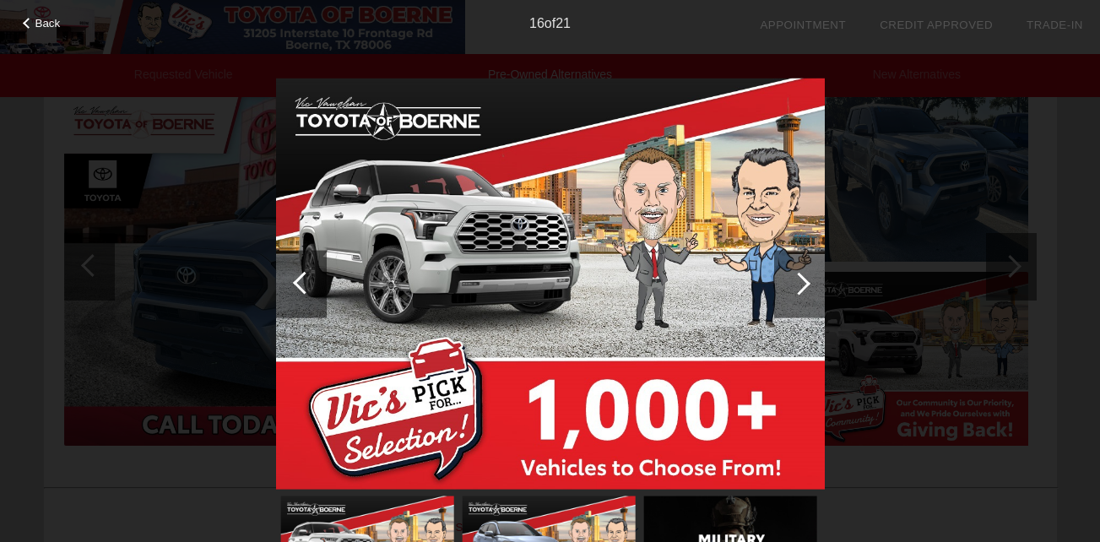
click at [40, 29] on span "Back" at bounding box center [47, 23] width 25 height 13
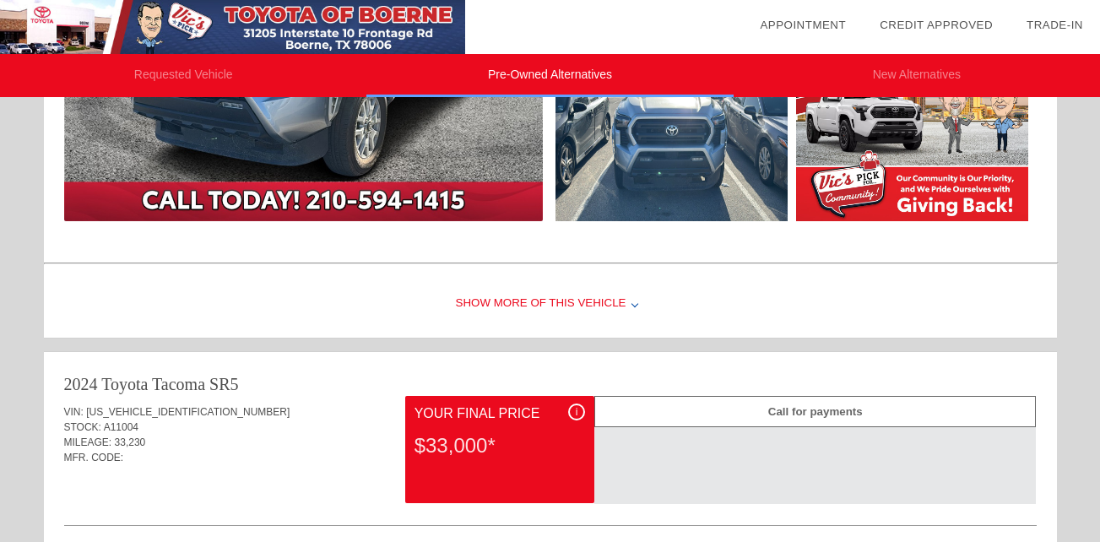
scroll to position [1204, 0]
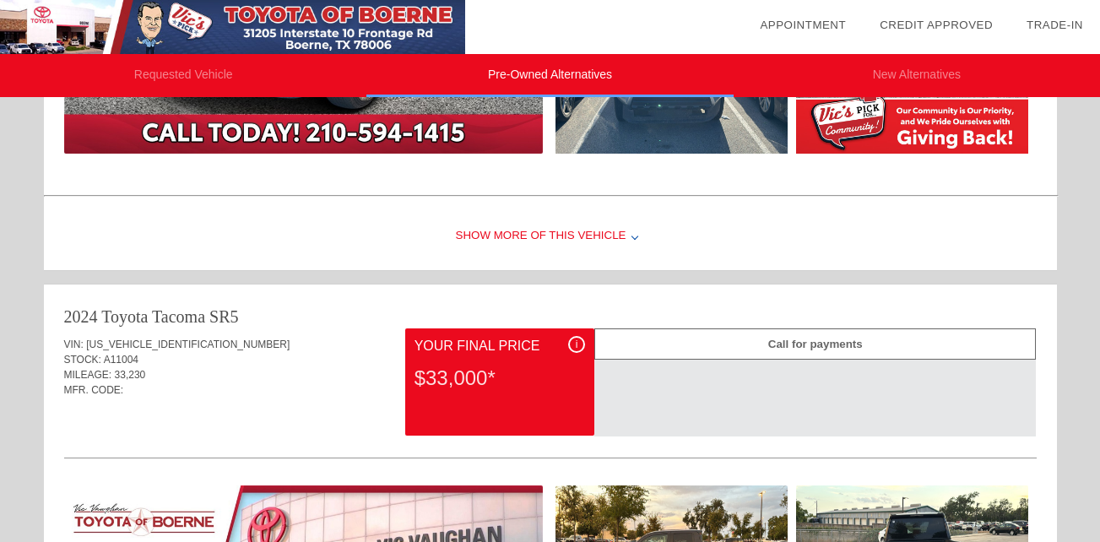
click at [529, 230] on div "Show More of this Vehicle" at bounding box center [550, 237] width 1013 height 68
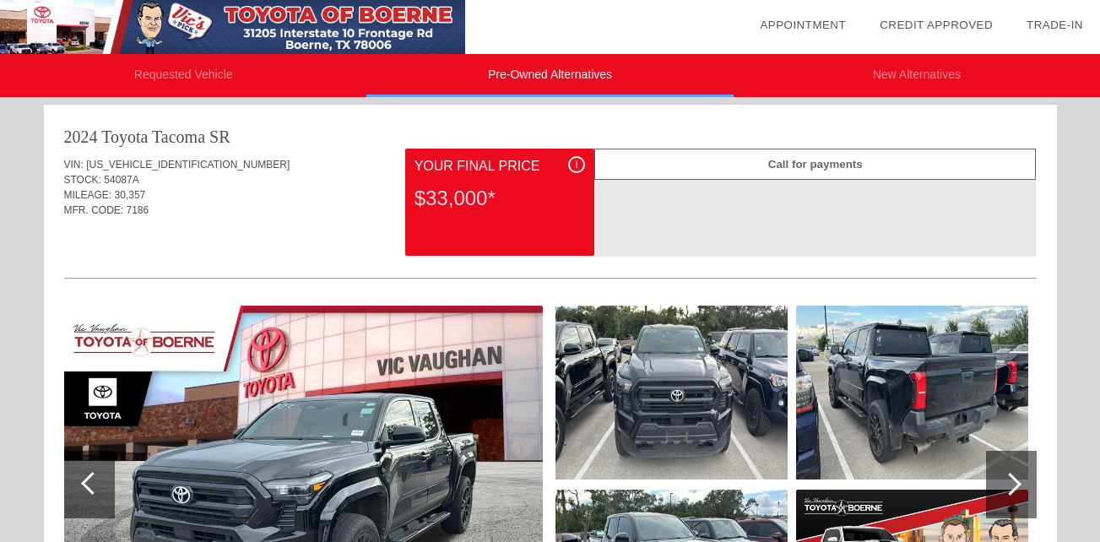
scroll to position [0, 0]
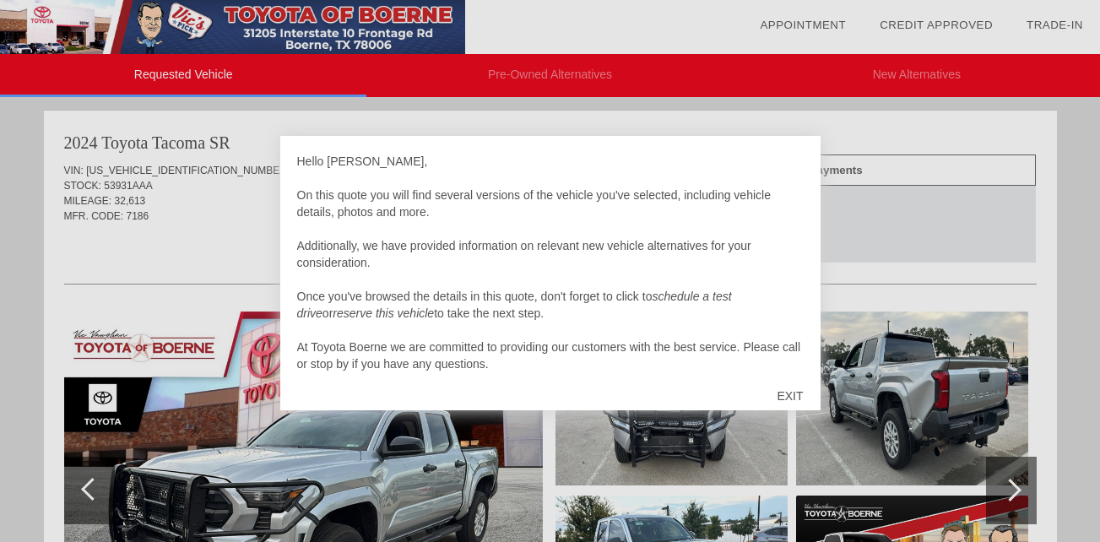
click at [798, 392] on div "EXIT" at bounding box center [790, 396] width 60 height 51
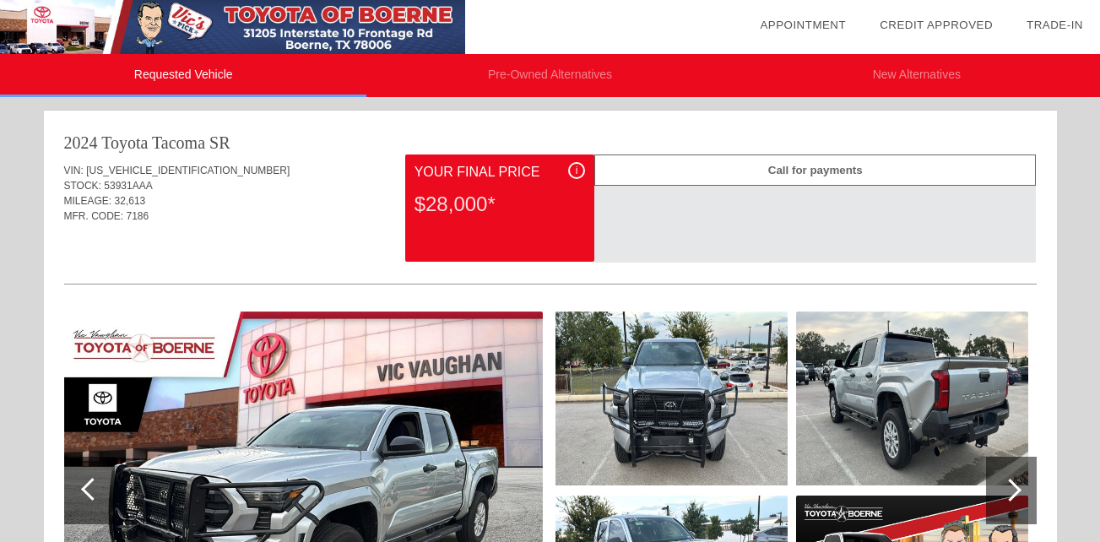
click at [924, 424] on img at bounding box center [912, 398] width 232 height 174
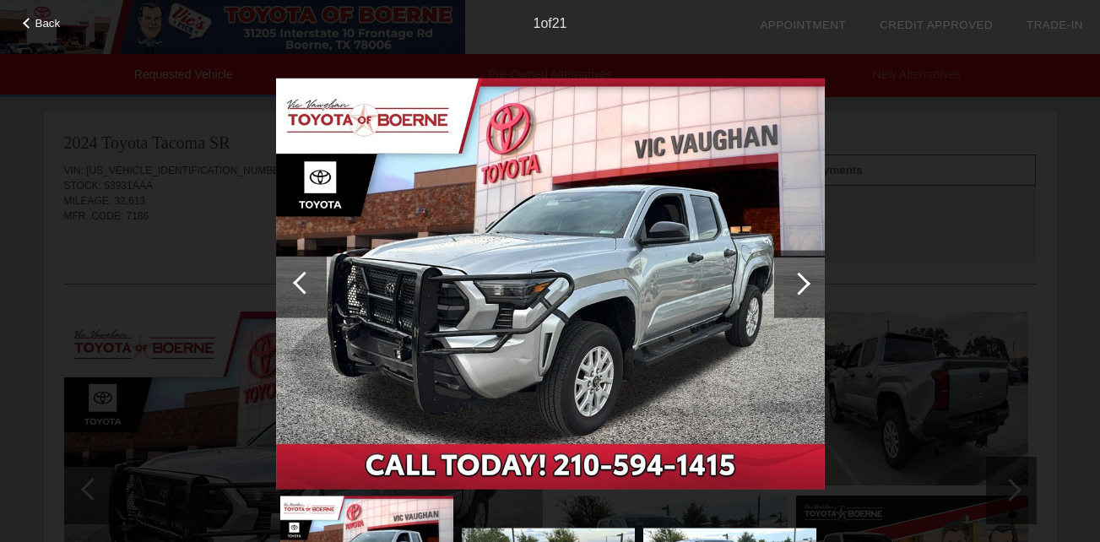
click at [796, 282] on div at bounding box center [799, 283] width 23 height 23
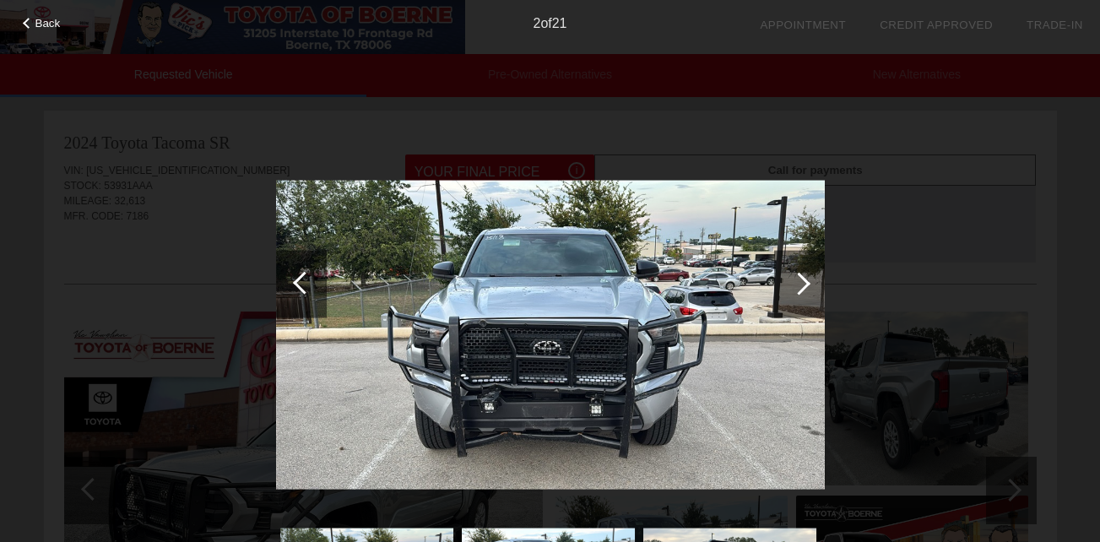
click at [796, 282] on div at bounding box center [799, 283] width 23 height 23
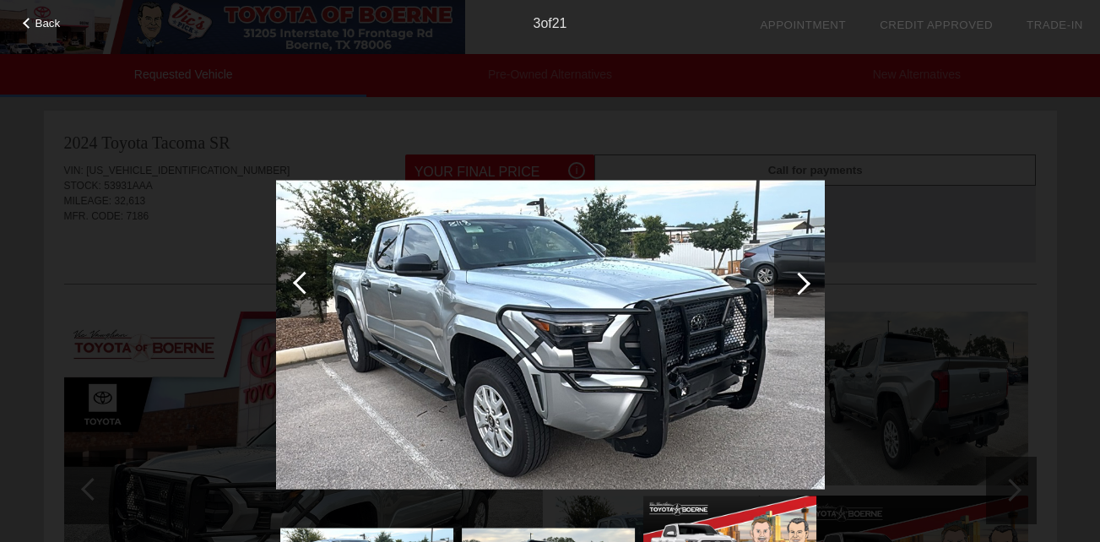
click at [796, 282] on div at bounding box center [799, 283] width 23 height 23
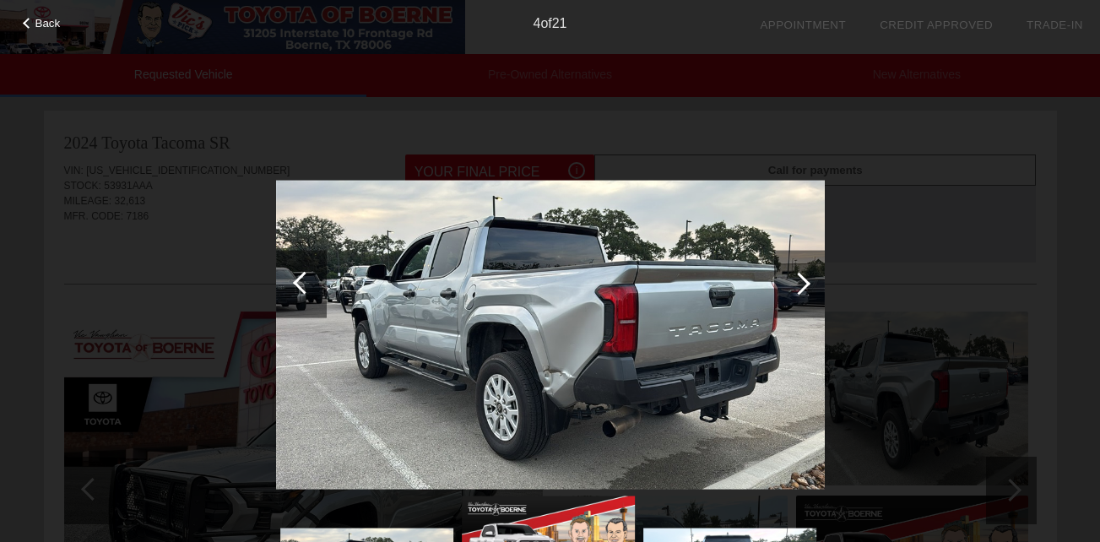
click at [796, 282] on div at bounding box center [799, 283] width 23 height 23
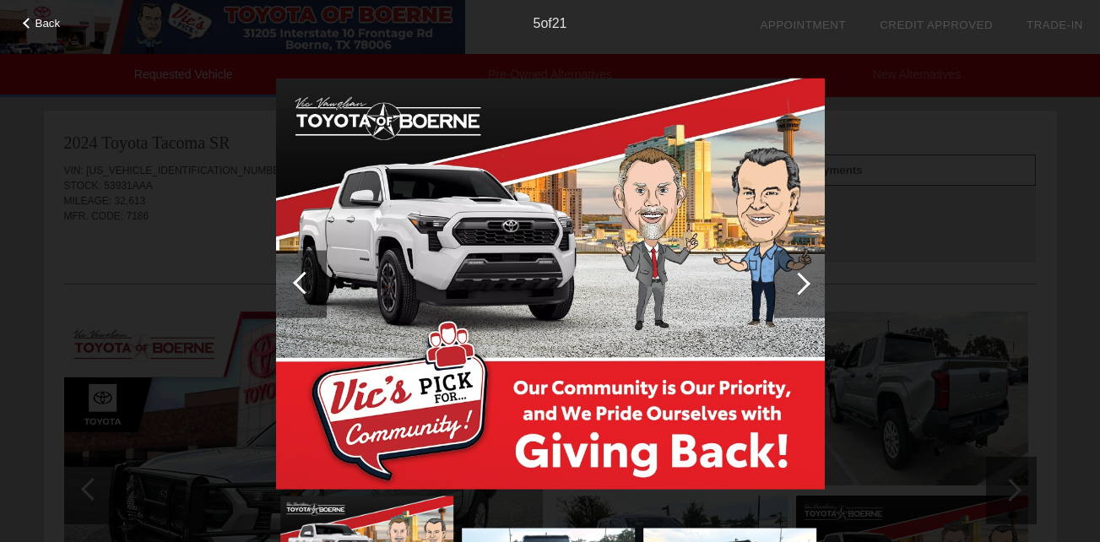
click at [796, 282] on div at bounding box center [799, 283] width 23 height 23
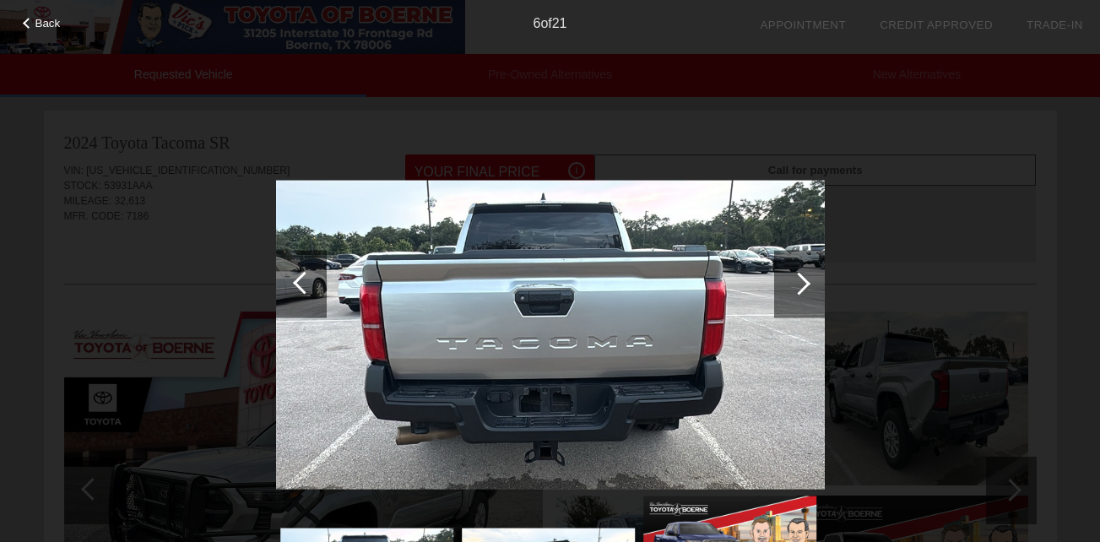
click at [796, 282] on div at bounding box center [799, 283] width 23 height 23
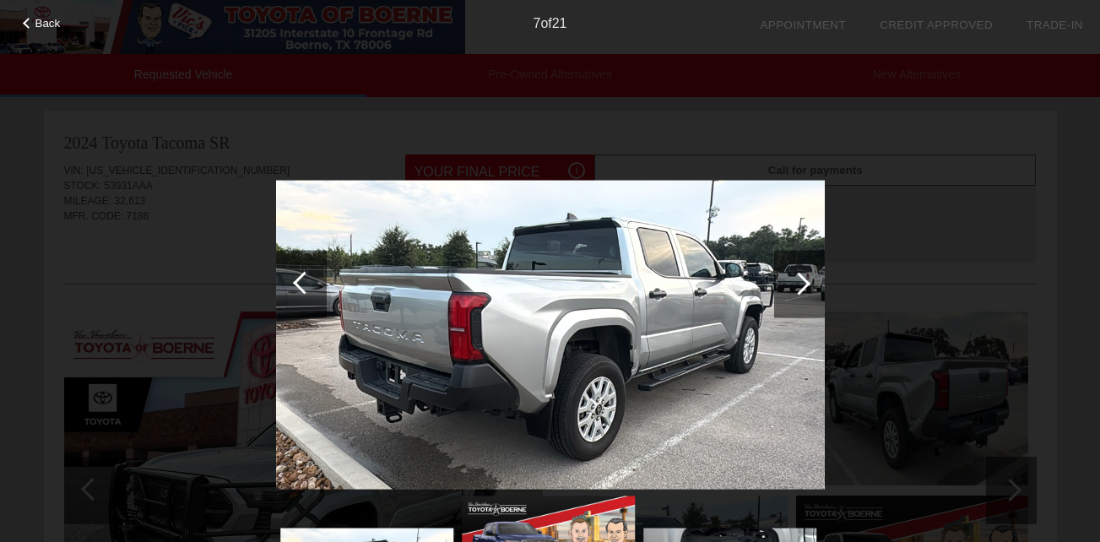
click at [796, 282] on div at bounding box center [799, 283] width 23 height 23
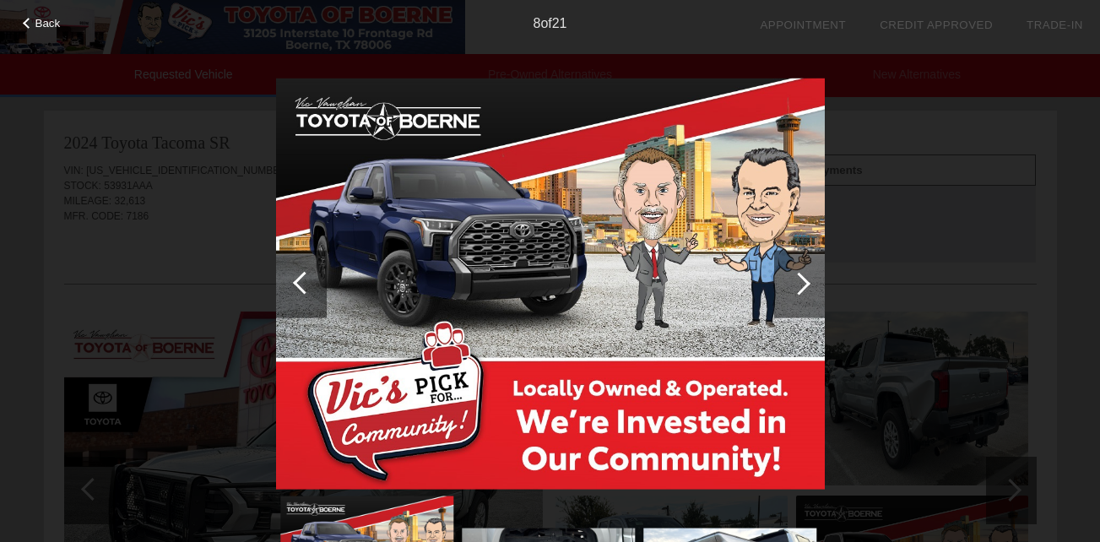
click at [796, 282] on div at bounding box center [799, 283] width 23 height 23
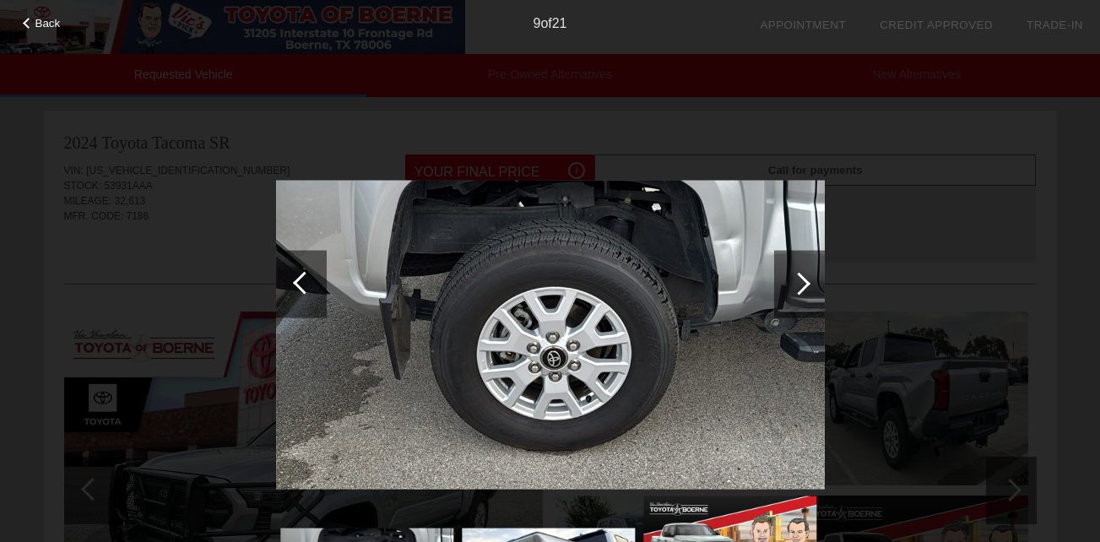
click at [796, 282] on div at bounding box center [799, 283] width 23 height 23
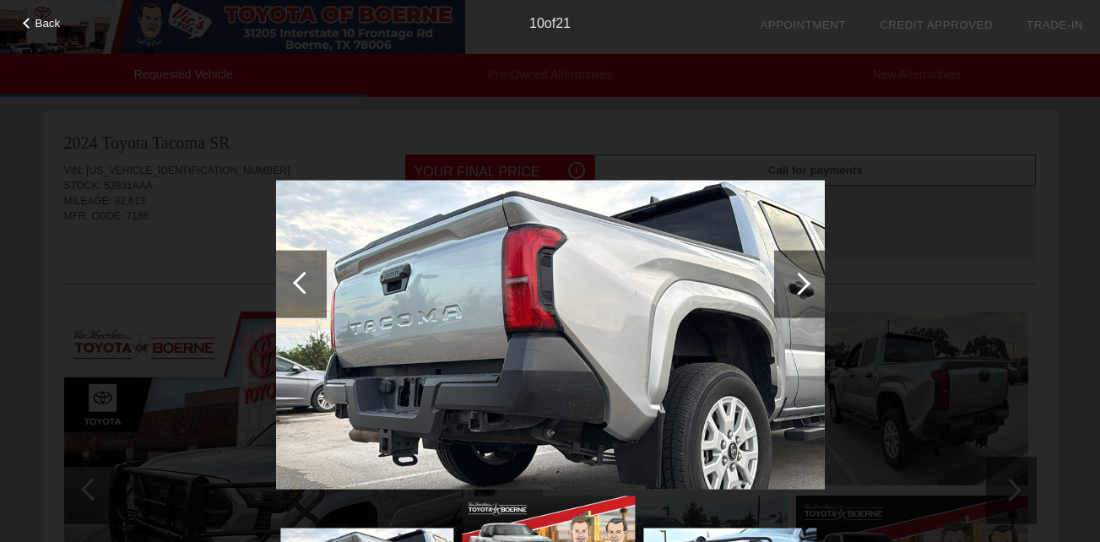
click at [796, 282] on div at bounding box center [799, 283] width 23 height 23
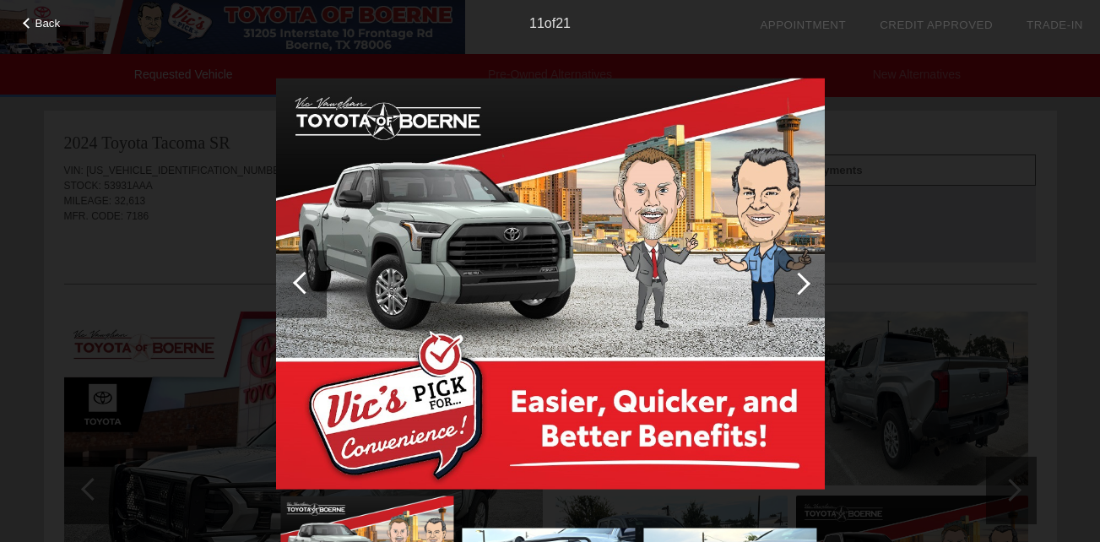
click at [796, 282] on div at bounding box center [799, 283] width 23 height 23
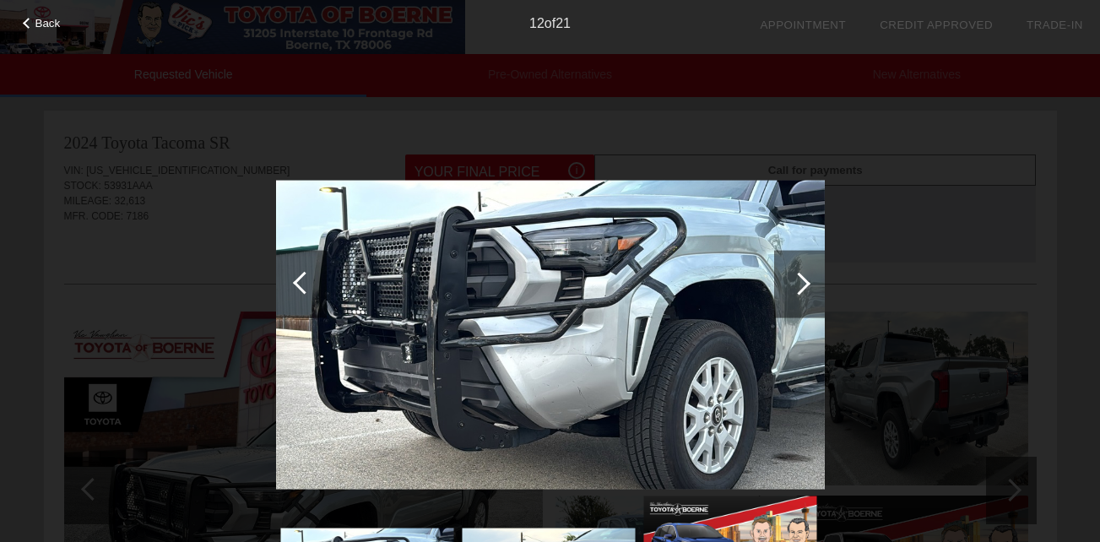
click at [796, 282] on div at bounding box center [799, 283] width 23 height 23
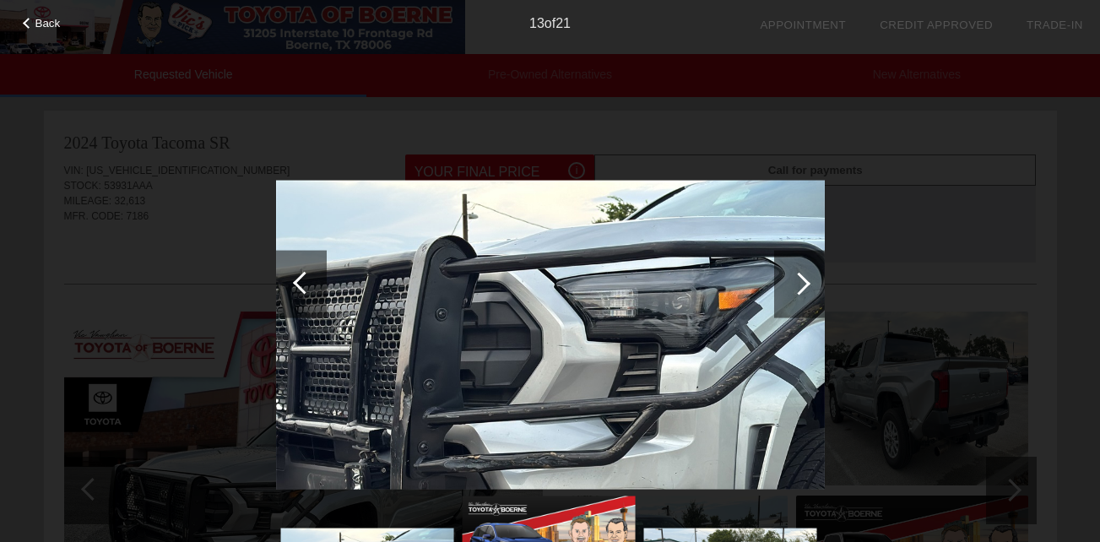
click at [796, 282] on div at bounding box center [799, 283] width 23 height 23
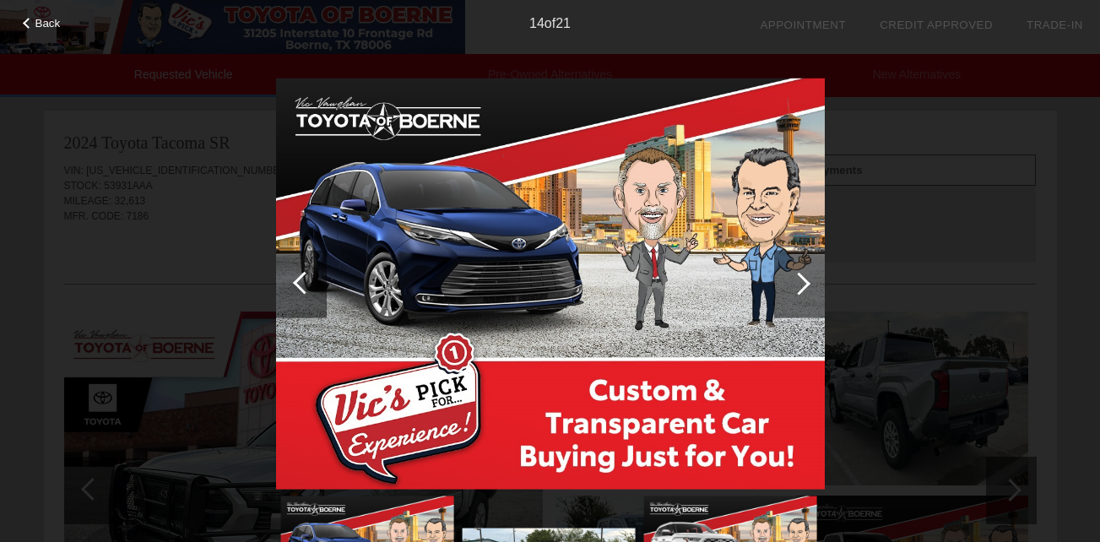
click at [796, 282] on div at bounding box center [799, 283] width 23 height 23
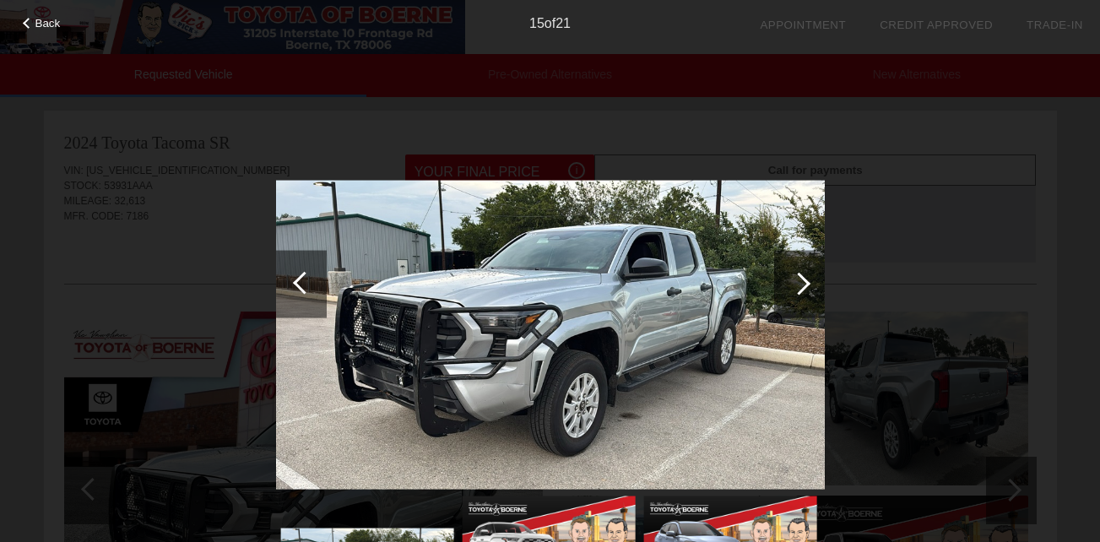
click at [796, 282] on div at bounding box center [799, 283] width 23 height 23
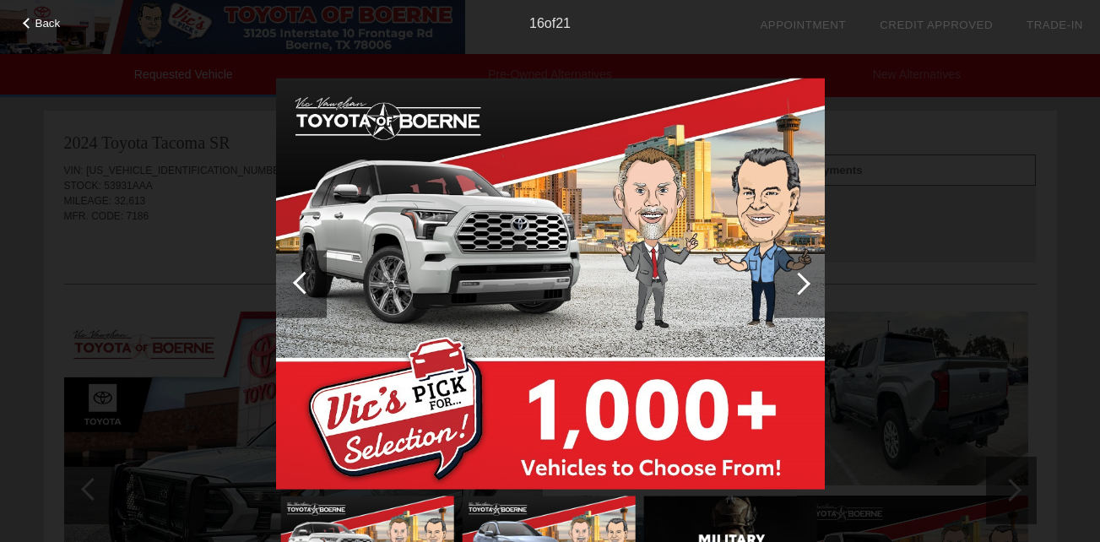
click at [796, 282] on div at bounding box center [799, 283] width 23 height 23
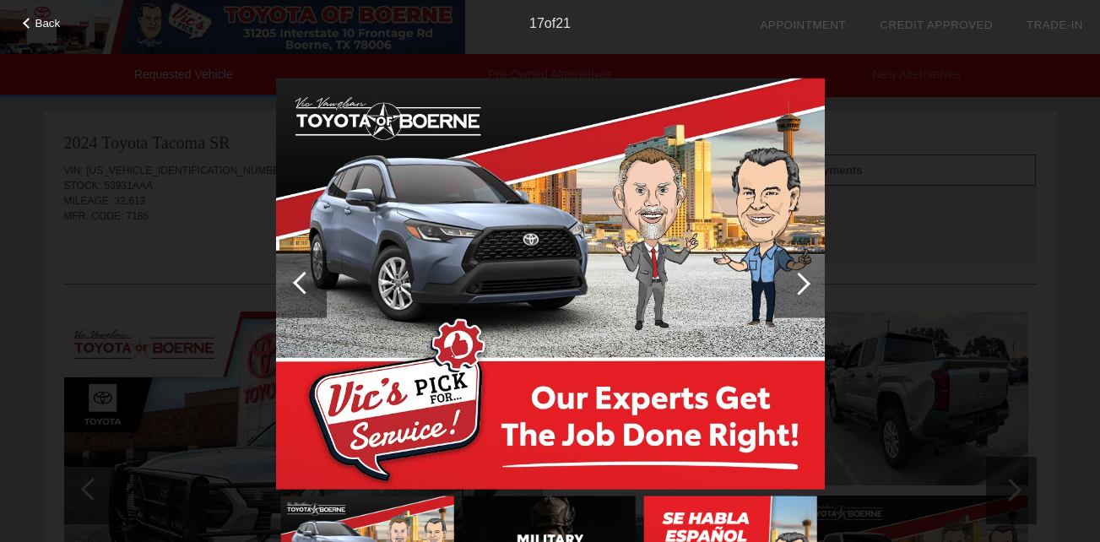
click at [796, 282] on div at bounding box center [799, 283] width 23 height 23
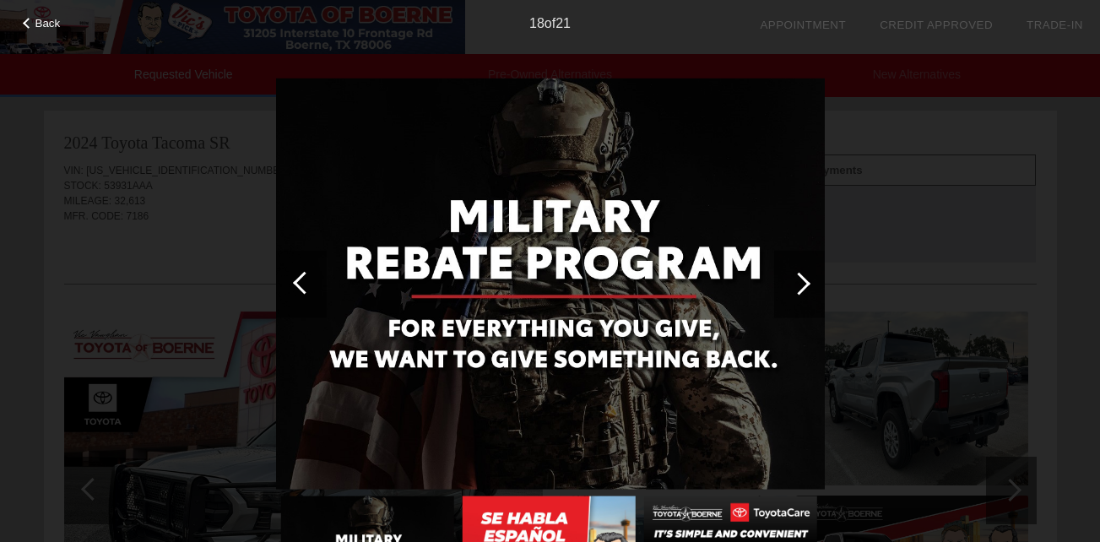
click at [796, 282] on div at bounding box center [799, 283] width 23 height 23
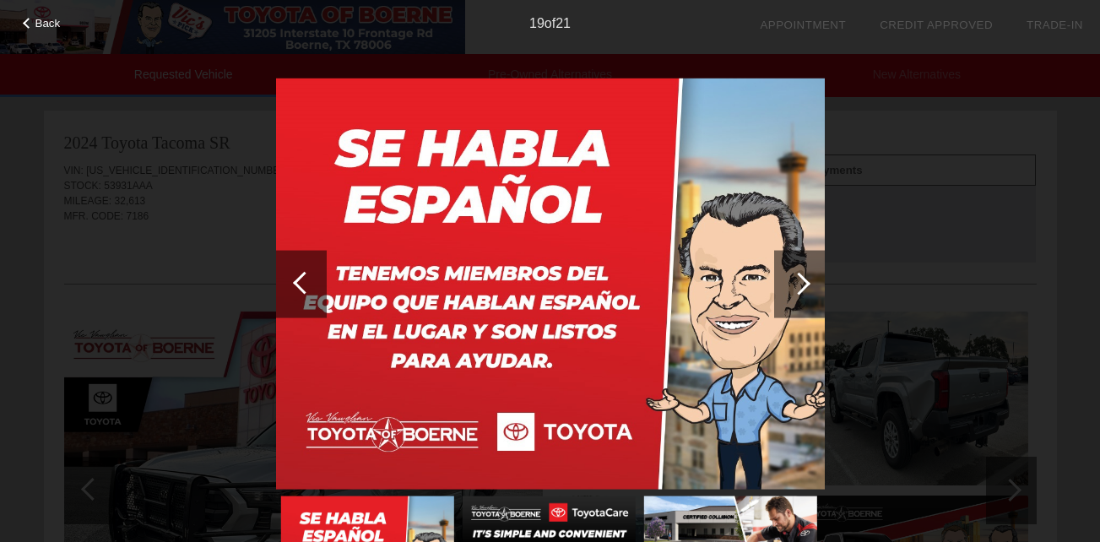
click at [796, 282] on div at bounding box center [799, 283] width 23 height 23
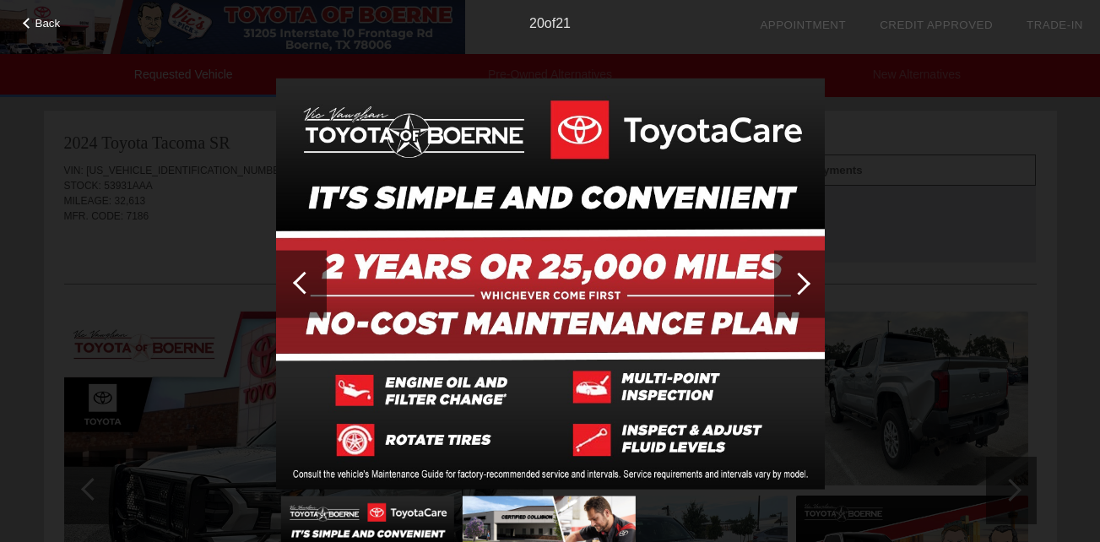
click at [796, 282] on div at bounding box center [799, 283] width 23 height 23
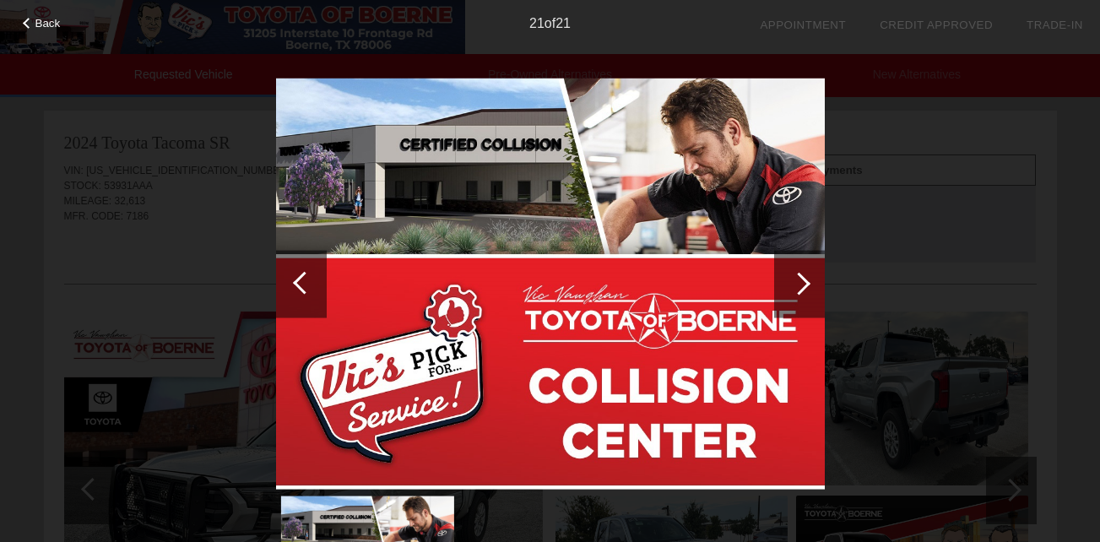
click at [796, 282] on div at bounding box center [799, 283] width 23 height 23
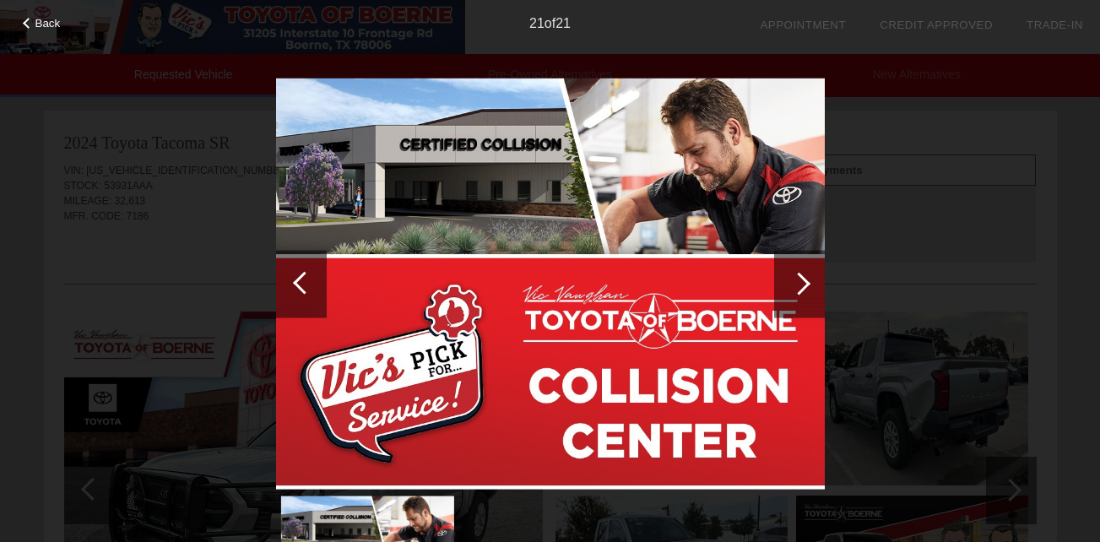
click at [796, 282] on div at bounding box center [799, 283] width 23 height 23
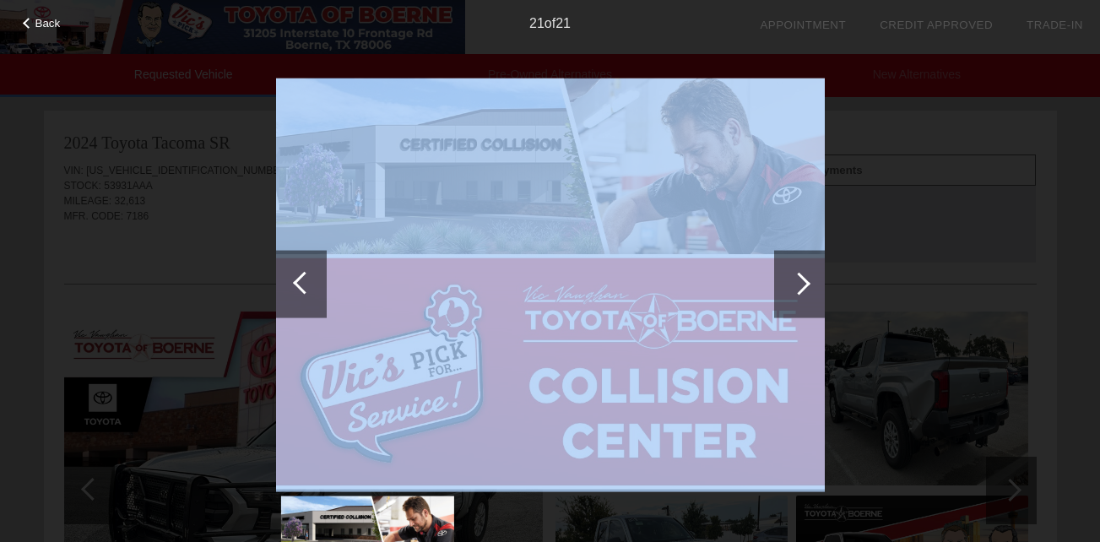
drag, startPoint x: 796, startPoint y: 282, endPoint x: 85, endPoint y: 92, distance: 735.6
click at [85, 92] on div "Back 21 of 21" at bounding box center [550, 271] width 1100 height 542
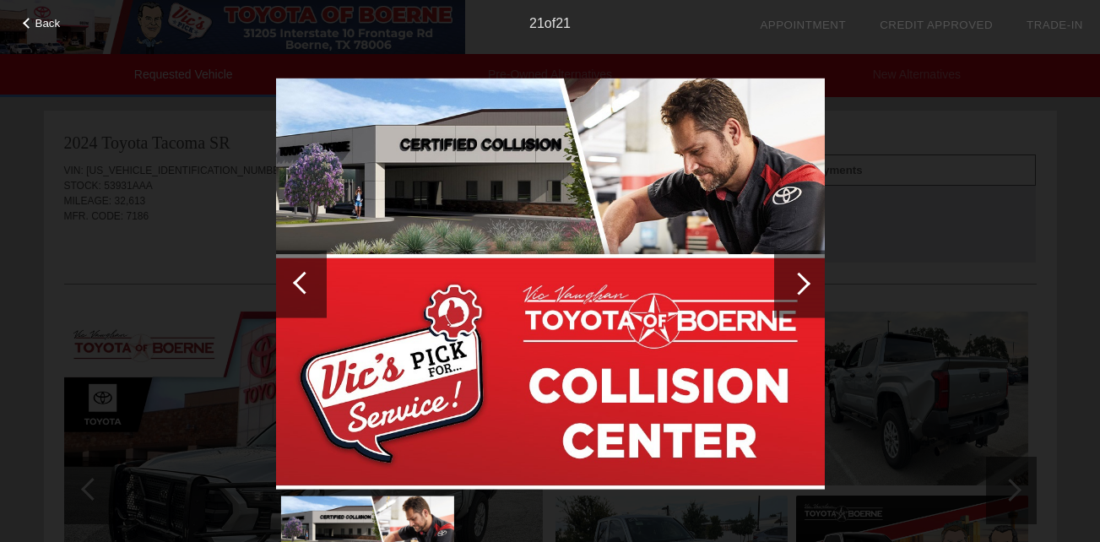
drag, startPoint x: 85, startPoint y: 92, endPoint x: 32, endPoint y: 27, distance: 84.0
click at [32, 25] on div "Back" at bounding box center [42, 21] width 84 height 8
